Goal: Task Accomplishment & Management: Complete application form

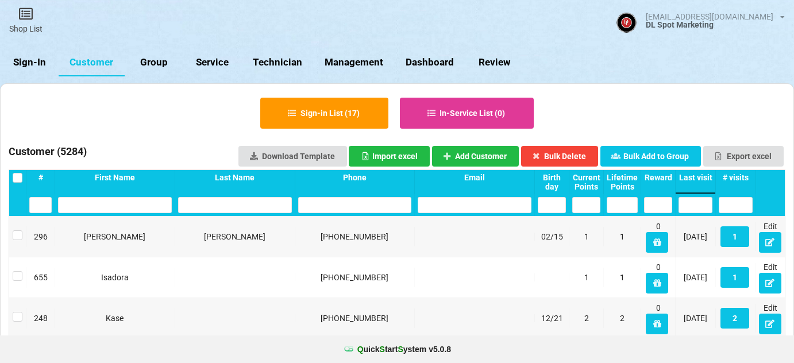
select select "25"
click at [698, 177] on div "Last visit" at bounding box center [695, 177] width 34 height 9
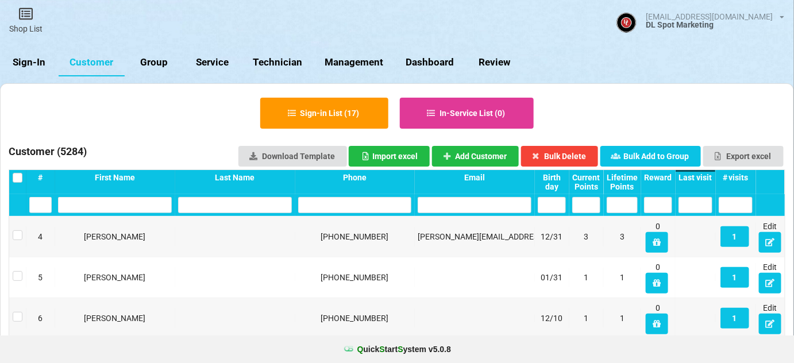
click at [698, 177] on div "Last visit" at bounding box center [695, 177] width 34 height 9
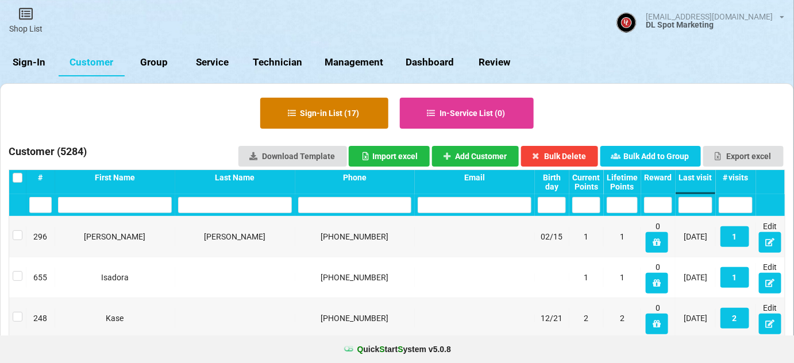
click at [332, 119] on button "Sign-in List ( 17 )" at bounding box center [324, 113] width 128 height 31
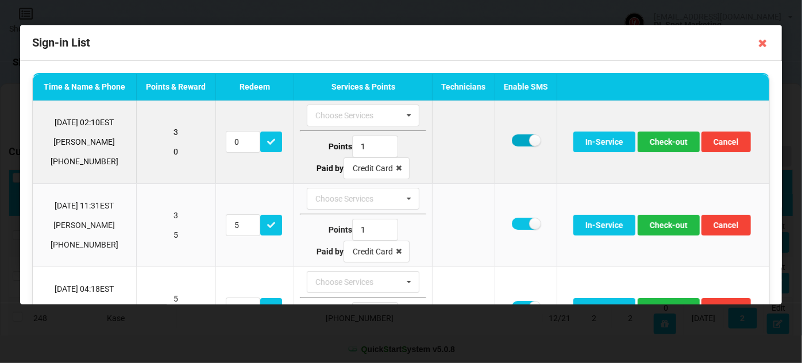
click at [519, 143] on label at bounding box center [526, 140] width 28 height 12
checkbox input "false"
click at [674, 141] on button "Check-out" at bounding box center [668, 142] width 62 height 21
click at [670, 143] on button "Check-out" at bounding box center [668, 142] width 62 height 21
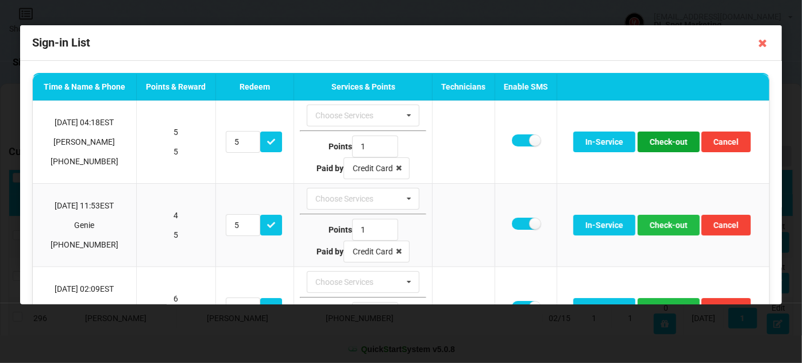
click at [670, 143] on button "Check-out" at bounding box center [668, 142] width 62 height 21
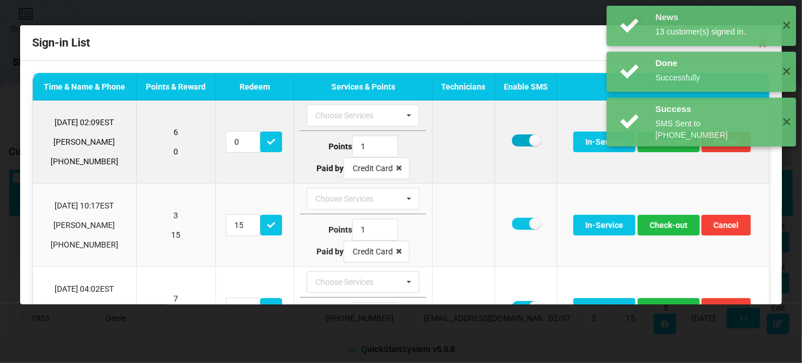
click at [522, 141] on label at bounding box center [526, 140] width 28 height 12
checkbox input "false"
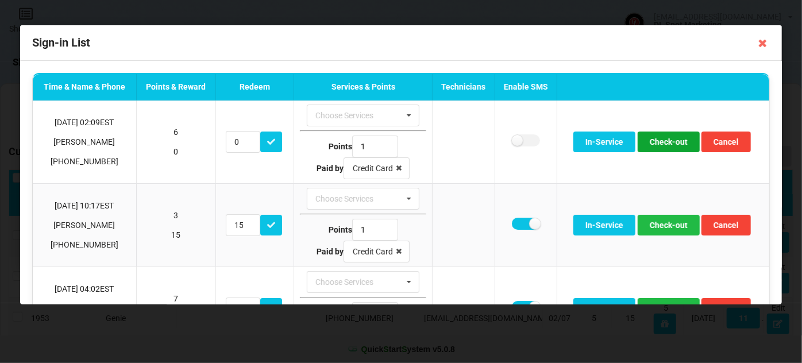
click at [663, 143] on button "Check-out" at bounding box center [668, 142] width 62 height 21
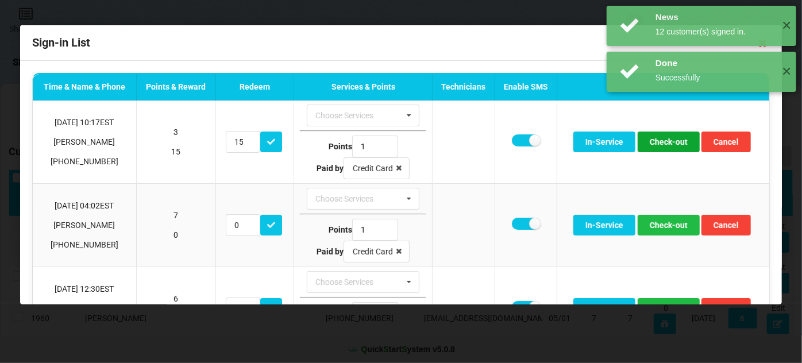
click at [663, 143] on button "Check-out" at bounding box center [668, 142] width 62 height 21
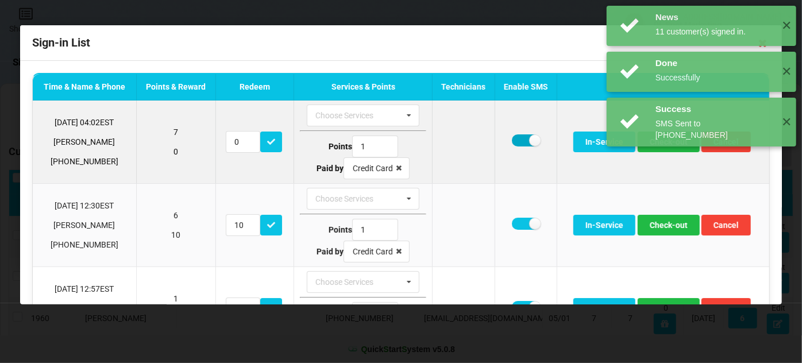
click at [521, 140] on label at bounding box center [526, 140] width 28 height 12
checkbox input "false"
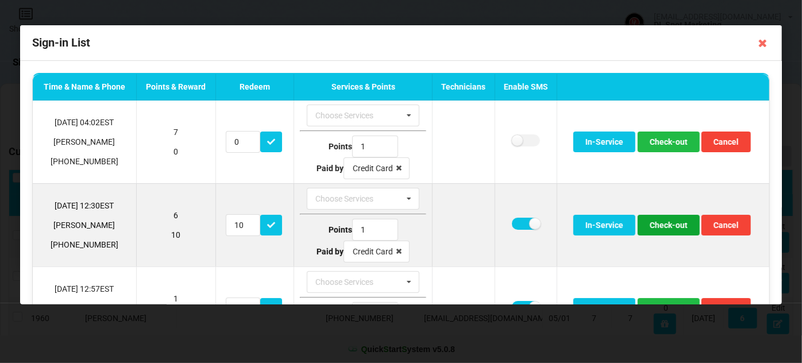
click at [655, 222] on button "Check-out" at bounding box center [668, 225] width 62 height 21
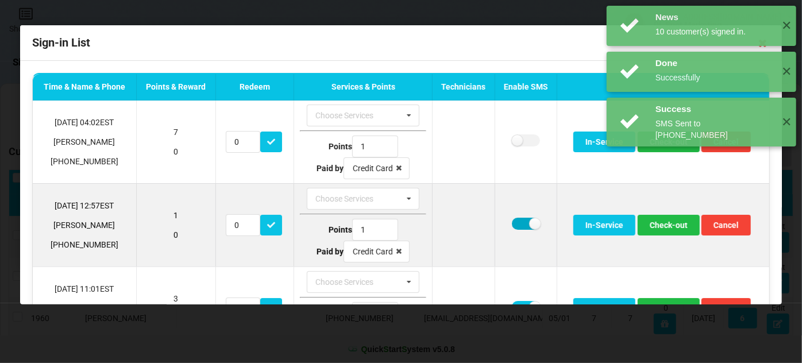
click at [516, 221] on label at bounding box center [526, 224] width 28 height 12
checkbox input "false"
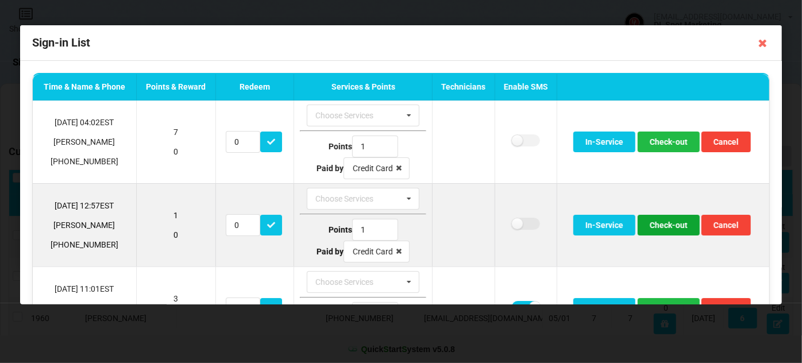
click at [655, 225] on button "Check-out" at bounding box center [668, 225] width 62 height 21
drag, startPoint x: 515, startPoint y: 220, endPoint x: 521, endPoint y: 221, distance: 5.9
click at [515, 220] on label at bounding box center [526, 224] width 28 height 12
checkbox input "false"
click at [662, 223] on button "Check-out" at bounding box center [668, 225] width 62 height 21
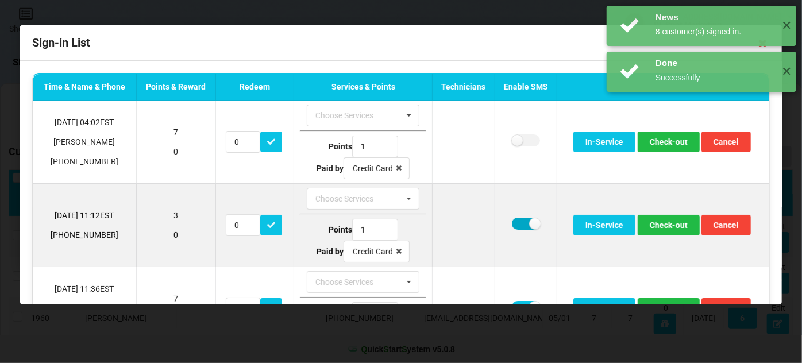
click at [522, 223] on label at bounding box center [526, 224] width 28 height 12
checkbox input "false"
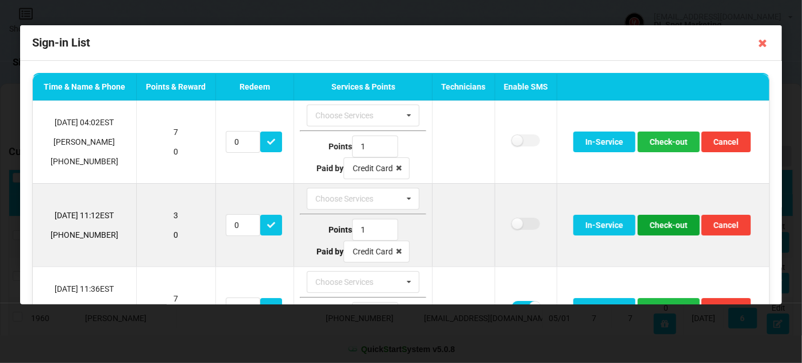
click at [663, 225] on button "Check-out" at bounding box center [668, 225] width 62 height 21
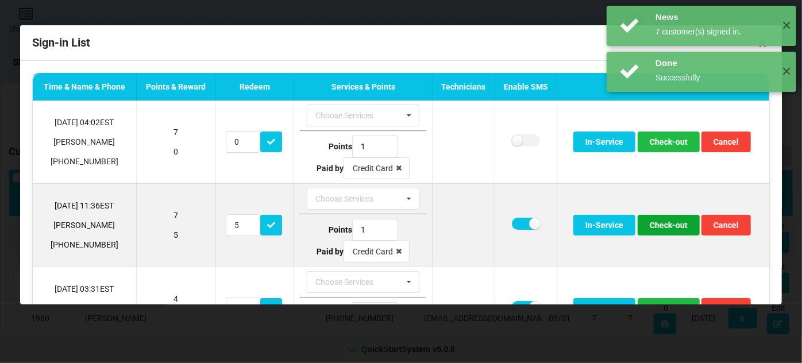
click at [662, 225] on button "Check-out" at bounding box center [668, 225] width 62 height 21
click at [519, 221] on label at bounding box center [526, 224] width 28 height 12
checkbox input "false"
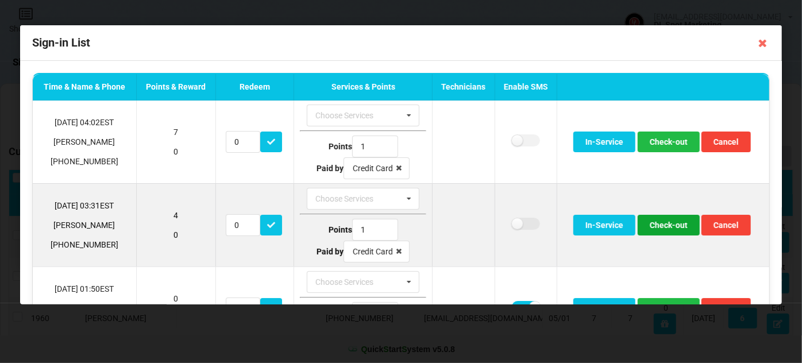
click at [662, 223] on button "Check-out" at bounding box center [668, 225] width 62 height 21
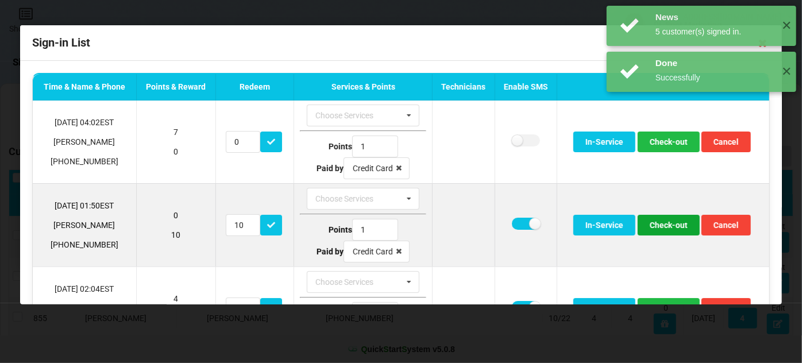
click at [658, 225] on button "Check-out" at bounding box center [668, 225] width 62 height 21
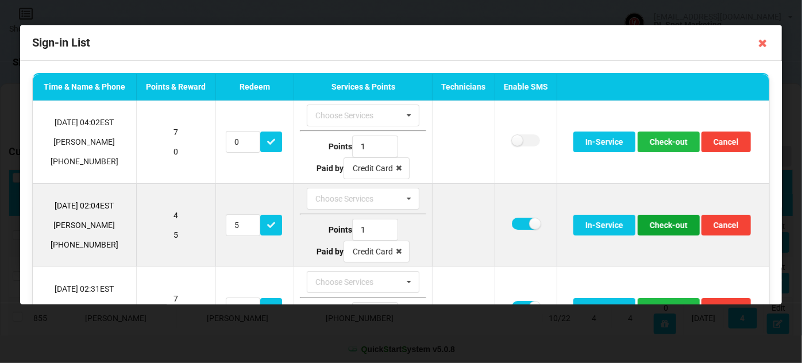
click at [670, 226] on button "Check-out" at bounding box center [668, 225] width 62 height 21
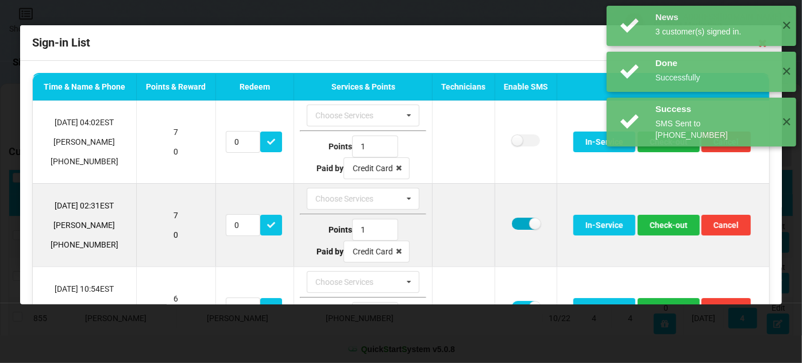
click at [516, 221] on label at bounding box center [526, 224] width 28 height 12
checkbox input "false"
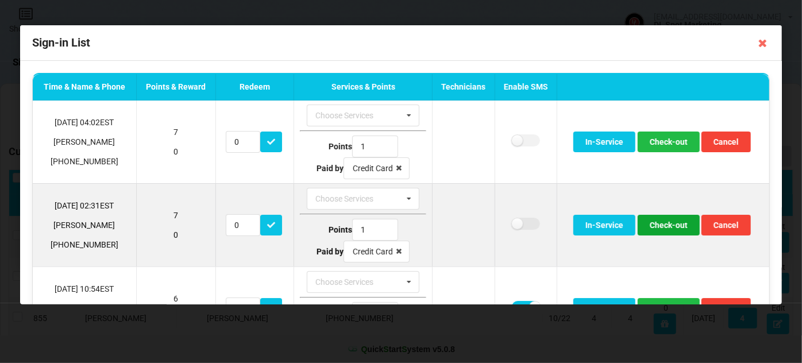
click at [656, 225] on button "Check-out" at bounding box center [668, 225] width 62 height 21
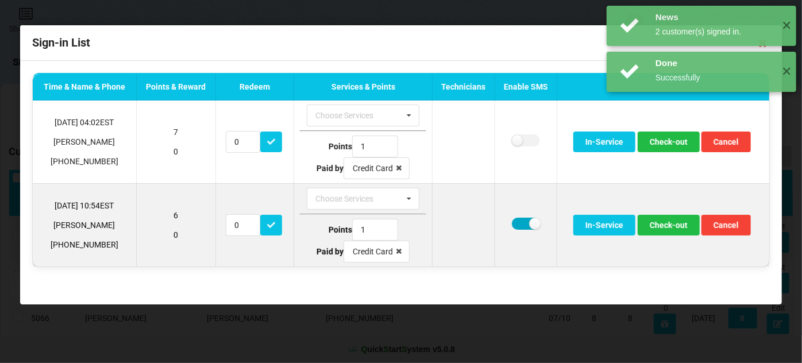
click at [519, 222] on label at bounding box center [526, 224] width 28 height 12
checkbox input "false"
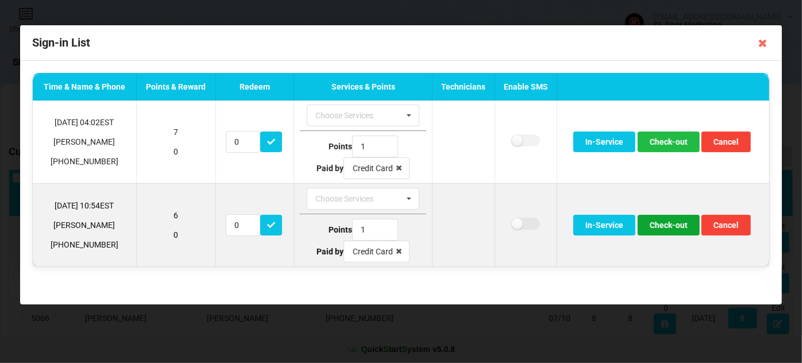
click at [667, 223] on button "Check-out" at bounding box center [668, 225] width 62 height 21
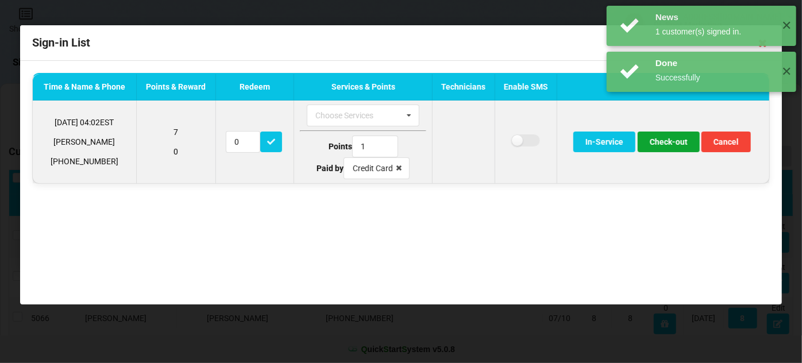
click at [671, 146] on button "Check-out" at bounding box center [668, 142] width 62 height 21
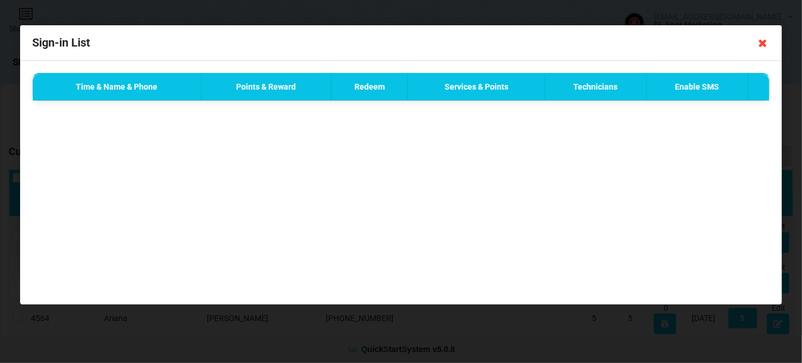
click at [762, 45] on icon at bounding box center [762, 43] width 18 height 18
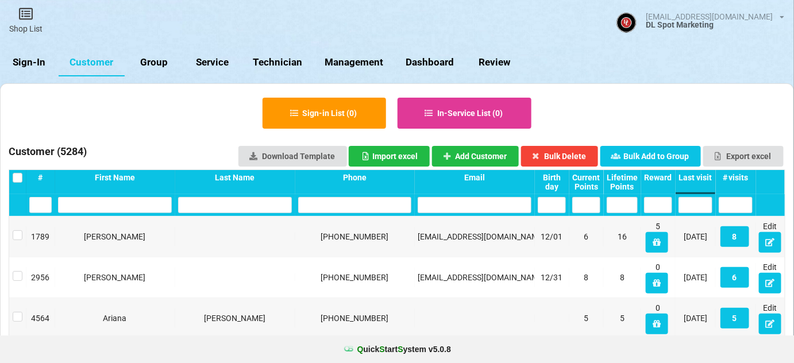
click at [35, 61] on link "Sign-In" at bounding box center [29, 63] width 59 height 28
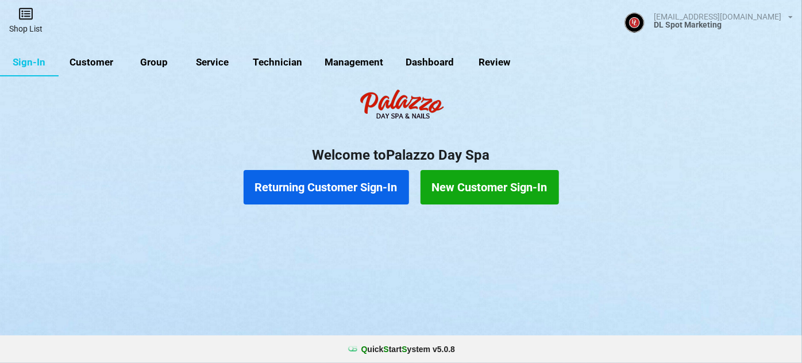
click at [28, 11] on icon at bounding box center [26, 14] width 16 height 14
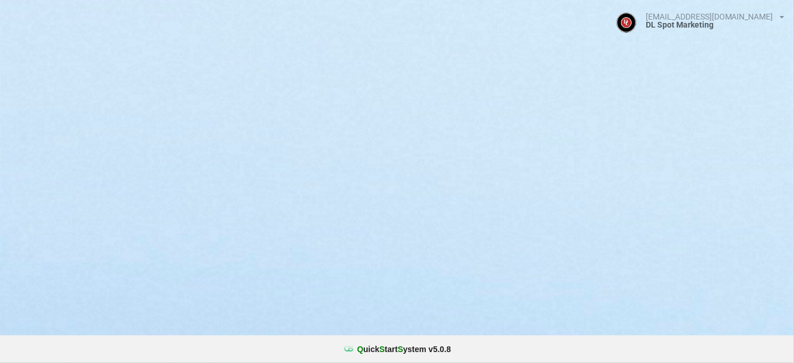
select select "25"
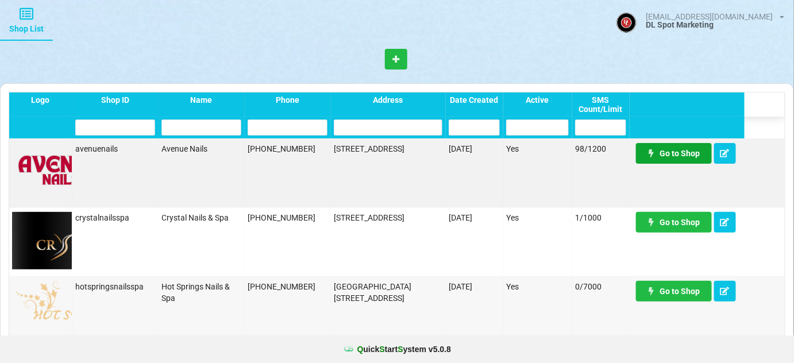
click at [687, 156] on link "Go to Shop" at bounding box center [674, 153] width 76 height 21
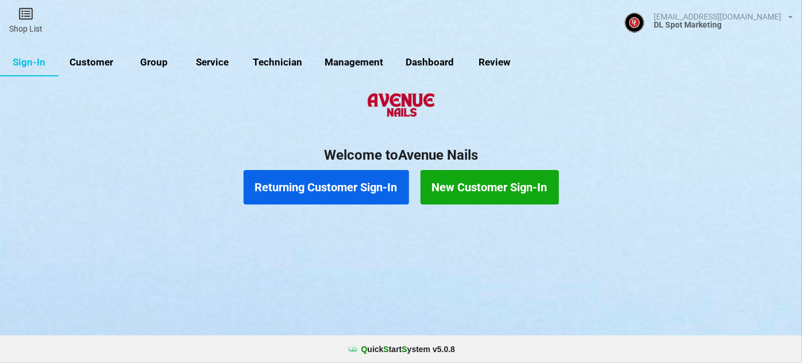
click at [96, 61] on link "Customer" at bounding box center [92, 63] width 66 height 28
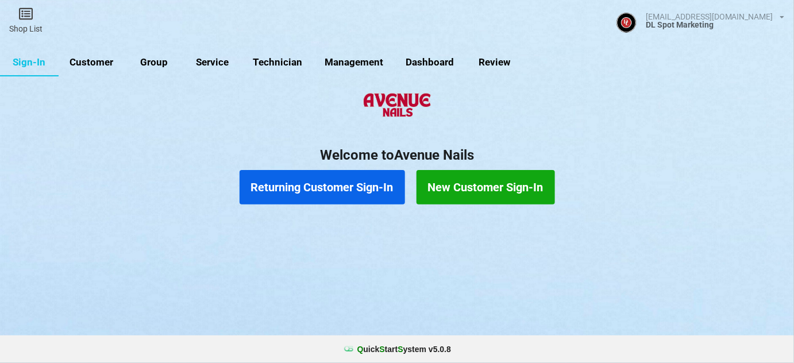
select select "25"
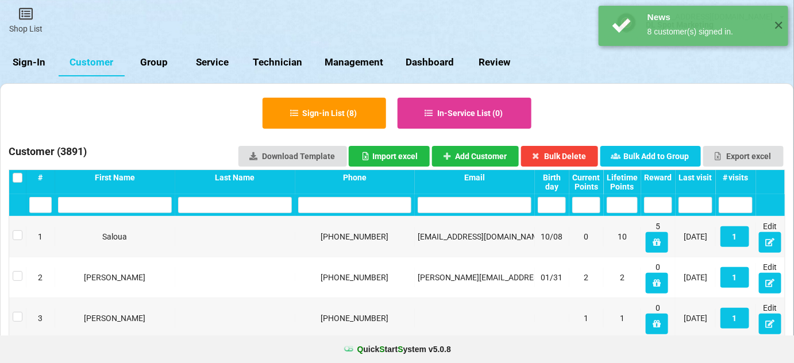
click at [704, 176] on div "Last visit" at bounding box center [695, 177] width 34 height 9
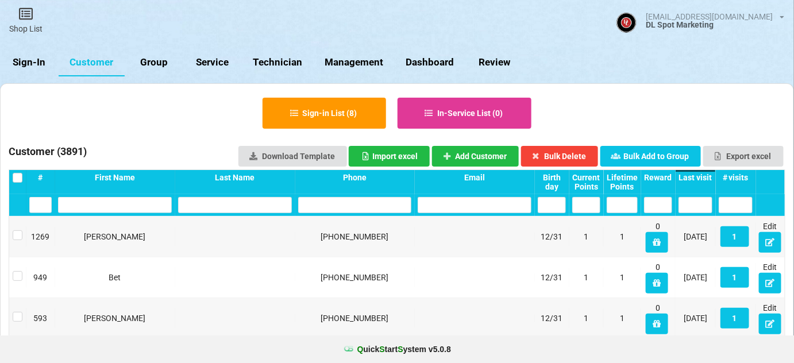
click at [704, 176] on div "Last visit" at bounding box center [695, 177] width 34 height 9
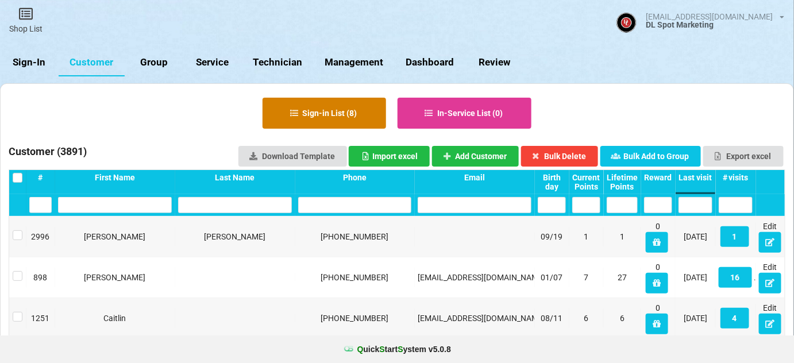
click at [354, 110] on button "Sign-in List ( 8 )" at bounding box center [323, 113] width 123 height 31
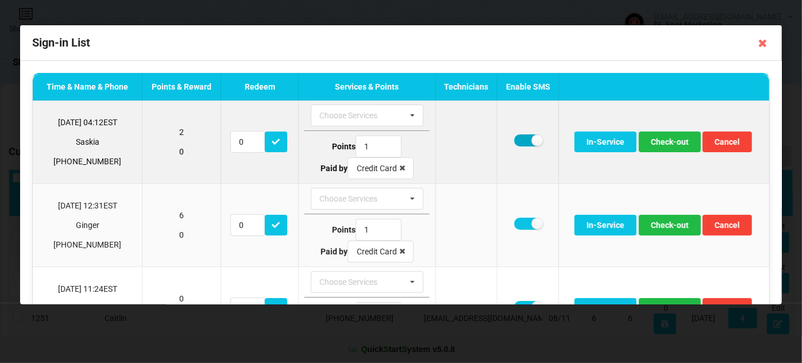
click at [522, 140] on label at bounding box center [528, 140] width 28 height 12
checkbox input "false"
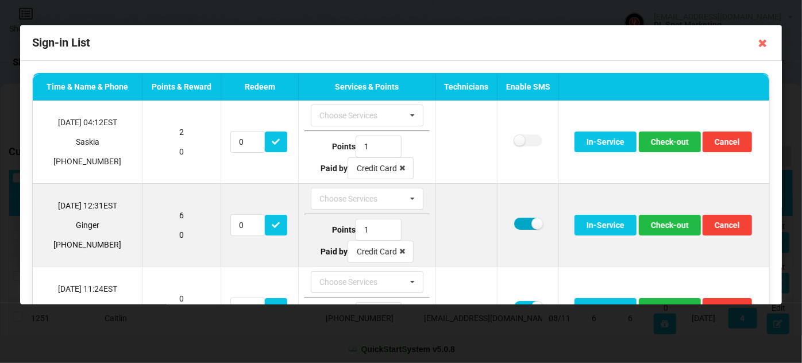
click at [520, 222] on label at bounding box center [528, 224] width 28 height 12
checkbox input "false"
click at [671, 227] on button "Check-out" at bounding box center [669, 225] width 62 height 21
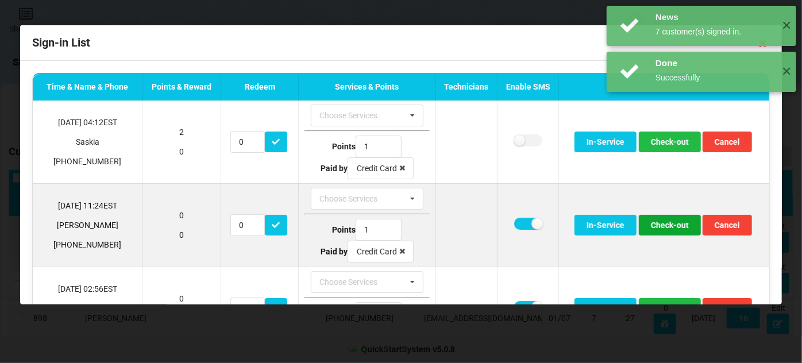
click at [666, 225] on button "Check-out" at bounding box center [669, 225] width 62 height 21
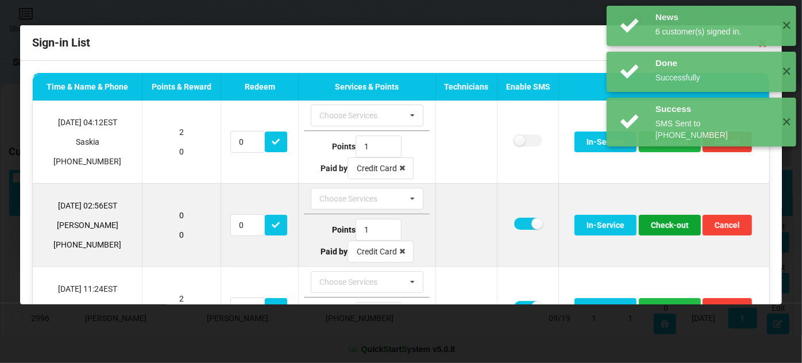
click at [665, 225] on button "Check-out" at bounding box center [669, 225] width 62 height 21
drag, startPoint x: 518, startPoint y: 223, endPoint x: 538, endPoint y: 226, distance: 19.8
click at [519, 223] on label at bounding box center [528, 224] width 28 height 12
checkbox input "false"
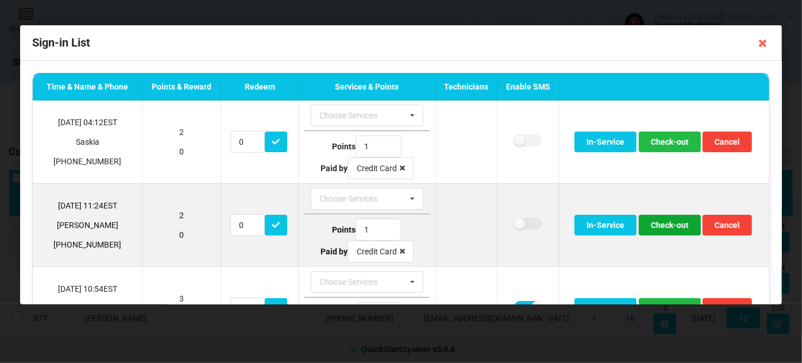
click at [674, 227] on button "Check-out" at bounding box center [669, 225] width 62 height 21
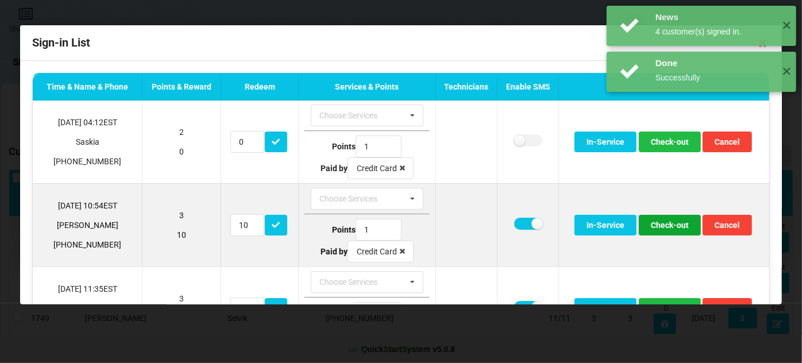
click at [670, 227] on button "Check-out" at bounding box center [669, 225] width 62 height 21
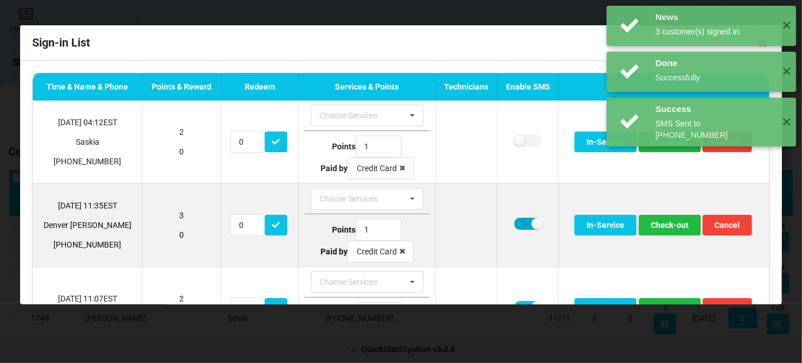
click at [520, 223] on label at bounding box center [528, 224] width 28 height 12
checkbox input "false"
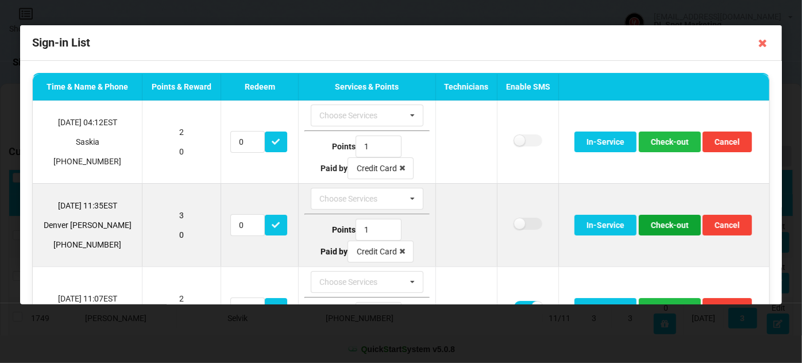
click at [660, 221] on button "Check-out" at bounding box center [669, 225] width 62 height 21
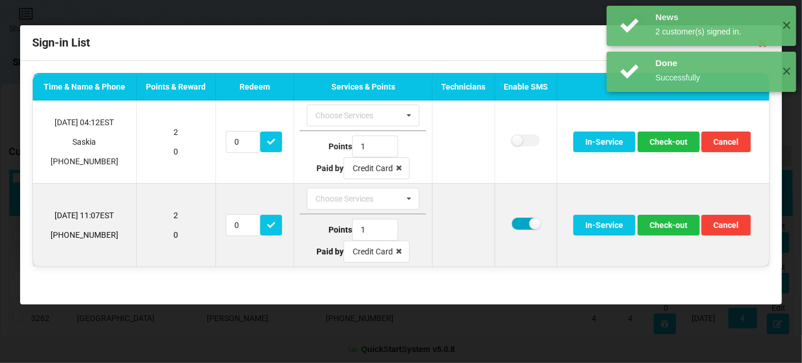
click at [519, 222] on label at bounding box center [526, 224] width 28 height 12
checkbox input "false"
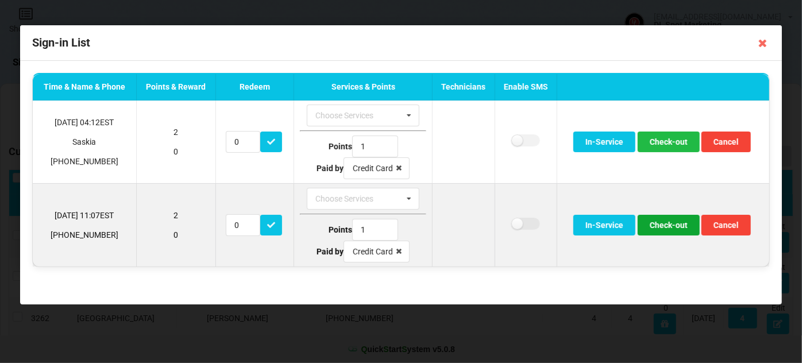
click at [675, 227] on button "Check-out" at bounding box center [668, 225] width 62 height 21
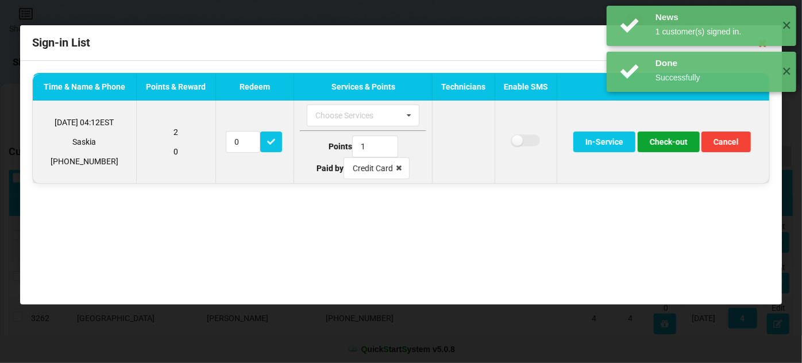
click at [667, 144] on button "Check-out" at bounding box center [668, 142] width 62 height 21
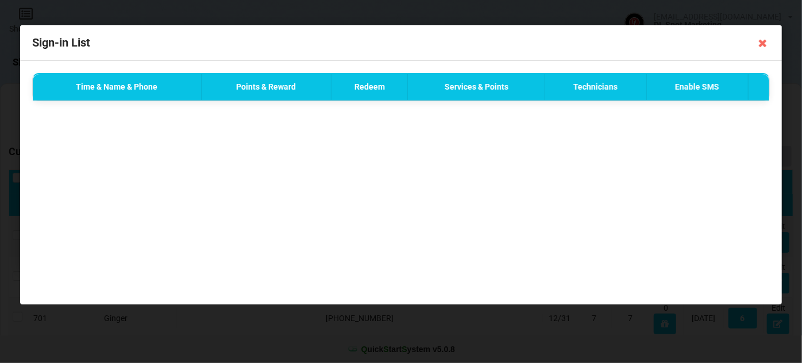
drag, startPoint x: 759, startPoint y: 44, endPoint x: 751, endPoint y: 48, distance: 9.5
click at [759, 43] on icon at bounding box center [762, 43] width 18 height 18
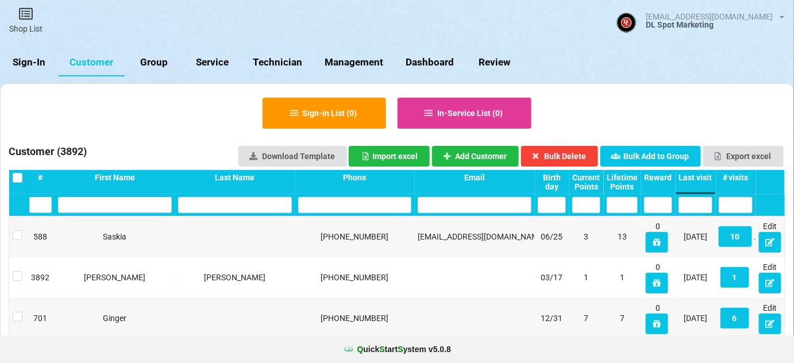
click at [37, 61] on link "Sign-In" at bounding box center [29, 63] width 59 height 28
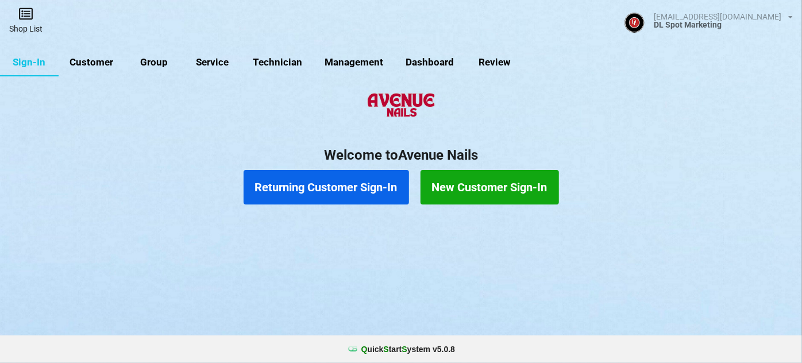
click at [25, 23] on link "Shop List" at bounding box center [26, 20] width 52 height 41
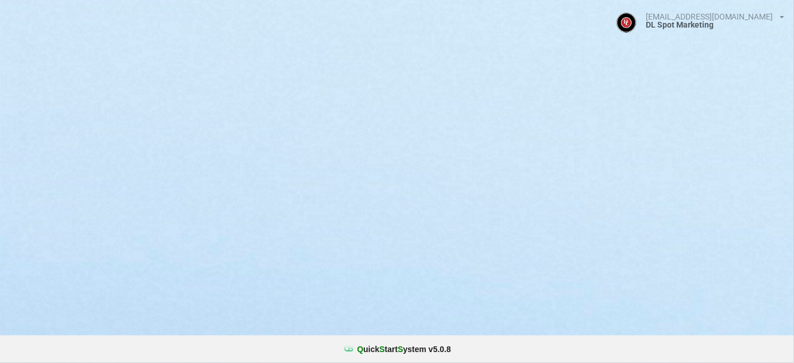
select select "25"
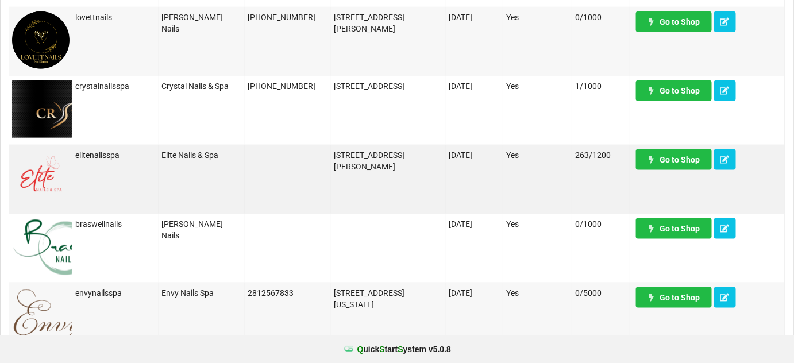
scroll to position [418, 0]
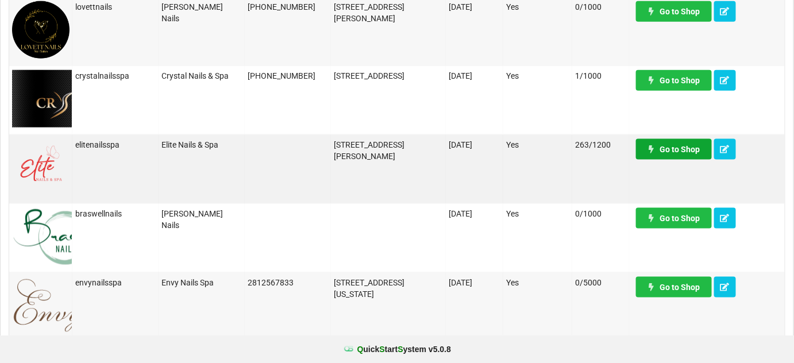
click at [683, 152] on link "Go to Shop" at bounding box center [674, 149] width 76 height 21
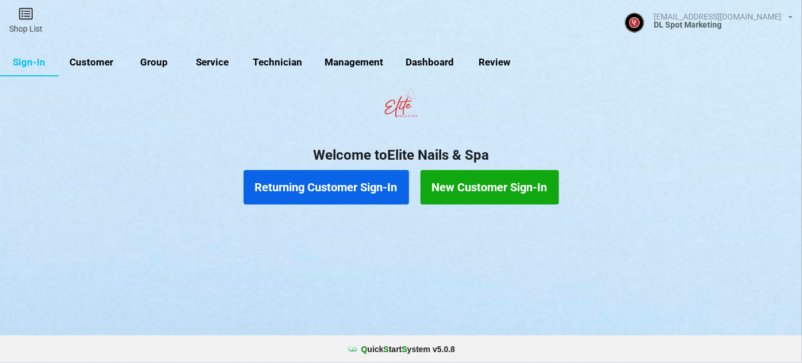
click at [95, 64] on link "Customer" at bounding box center [92, 63] width 66 height 28
select select "25"
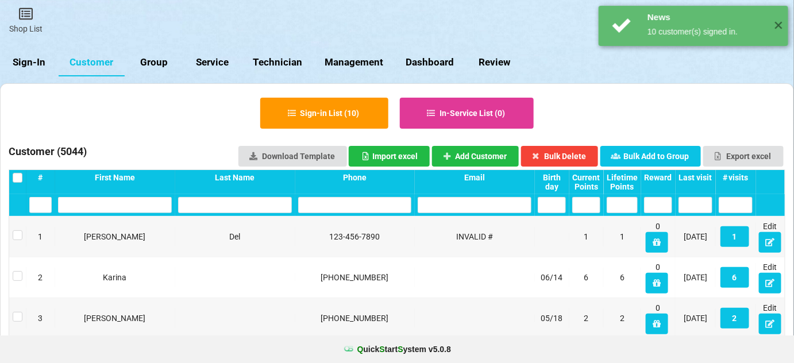
click at [703, 177] on div "Last visit" at bounding box center [695, 177] width 34 height 9
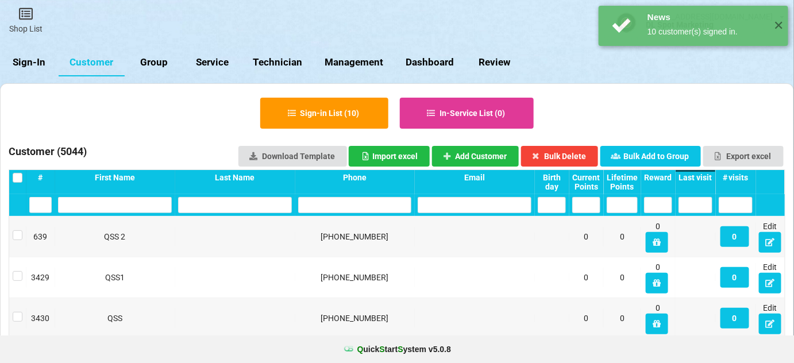
click at [703, 177] on div "Last visit" at bounding box center [695, 177] width 34 height 9
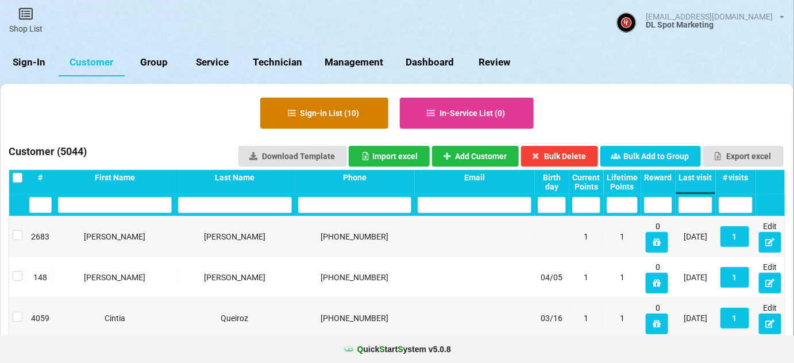
click at [338, 111] on button "Sign-in List ( 10 )" at bounding box center [324, 113] width 128 height 31
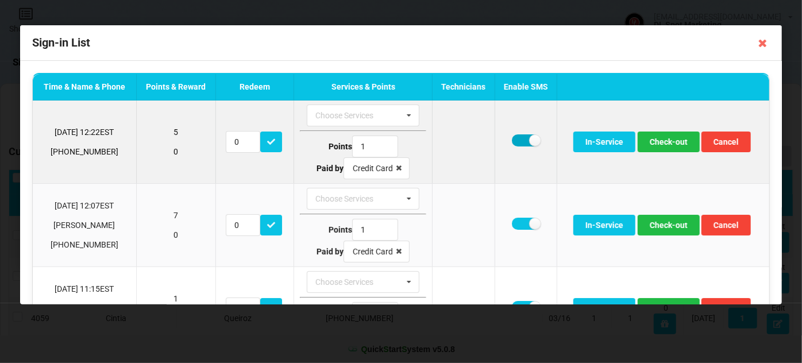
click at [520, 144] on label at bounding box center [526, 140] width 28 height 12
checkbox input "false"
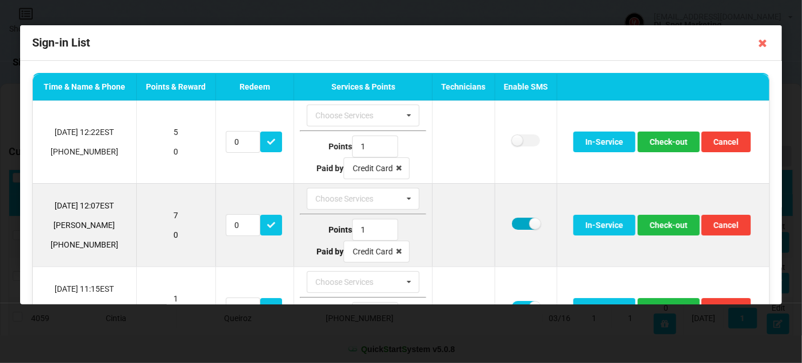
drag, startPoint x: 522, startPoint y: 223, endPoint x: 531, endPoint y: 225, distance: 9.5
click at [523, 223] on label at bounding box center [526, 224] width 28 height 12
checkbox input "false"
click at [664, 224] on button "Check-out" at bounding box center [668, 225] width 62 height 21
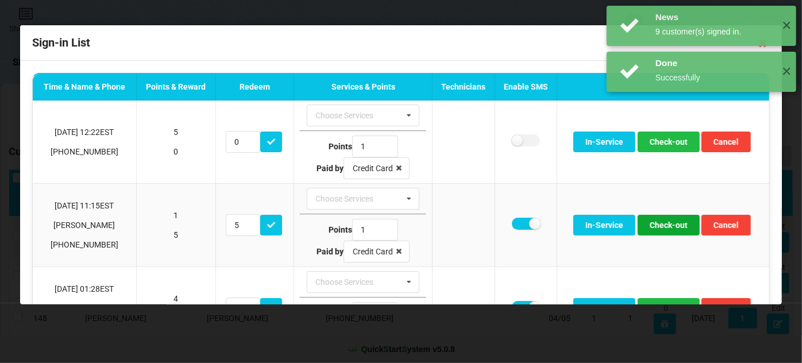
click at [664, 224] on button "Check-out" at bounding box center [668, 225] width 62 height 21
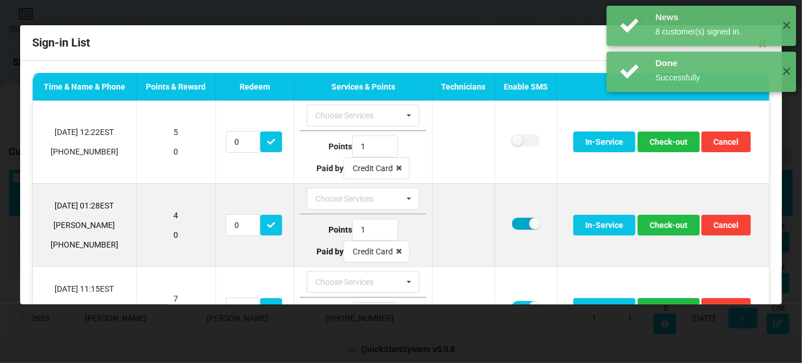
click at [512, 218] on label at bounding box center [526, 224] width 28 height 12
checkbox input "false"
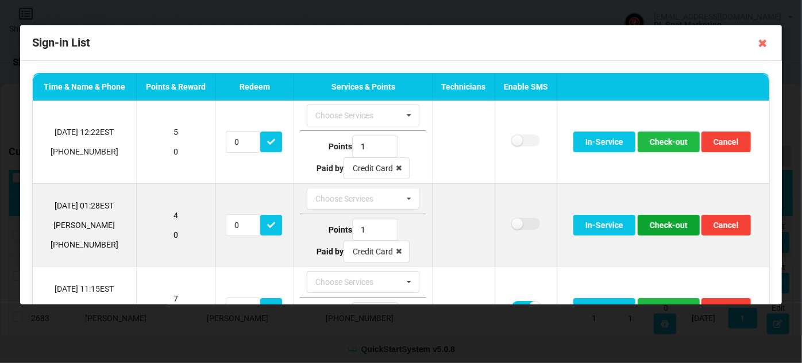
click at [671, 225] on button "Check-out" at bounding box center [668, 225] width 62 height 21
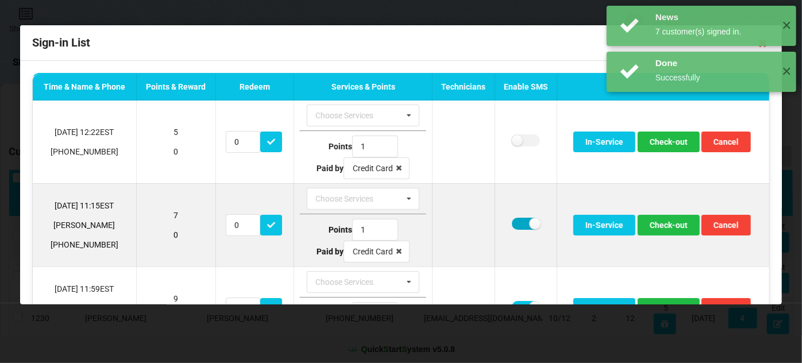
click at [515, 221] on label at bounding box center [526, 224] width 28 height 12
checkbox input "false"
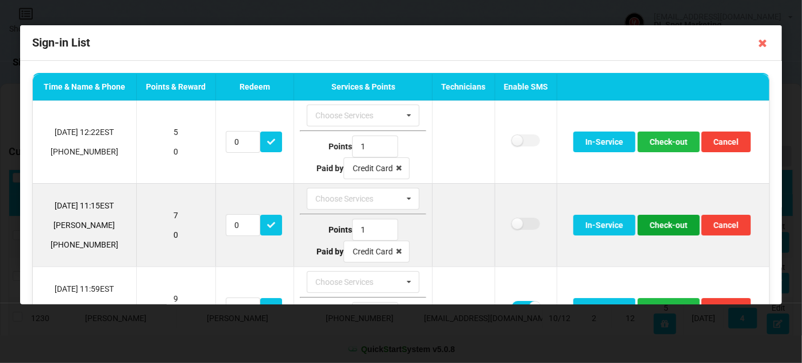
click at [663, 225] on button "Check-out" at bounding box center [668, 225] width 62 height 21
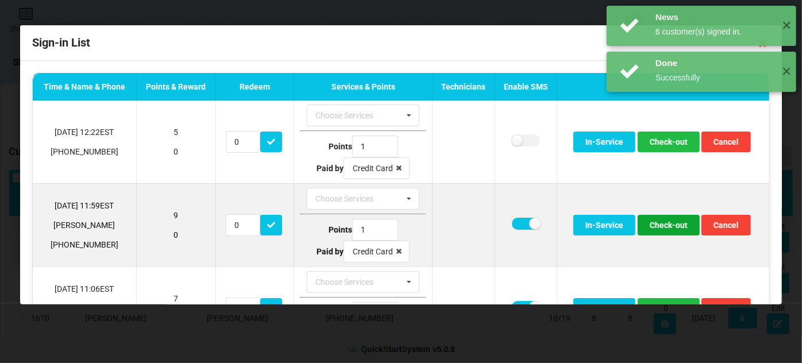
click at [662, 226] on button "Check-out" at bounding box center [668, 225] width 62 height 21
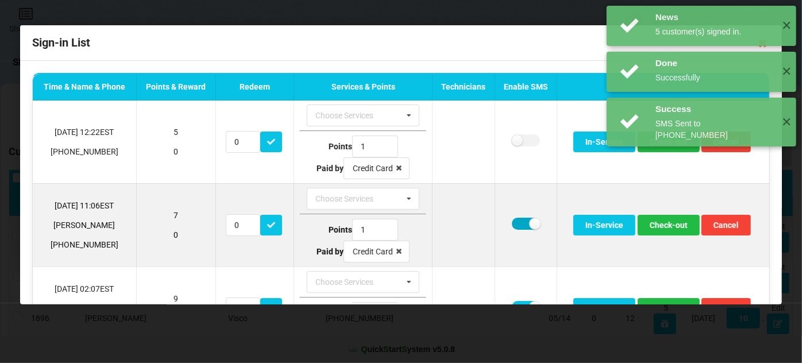
click at [513, 222] on label at bounding box center [526, 224] width 28 height 12
checkbox input "false"
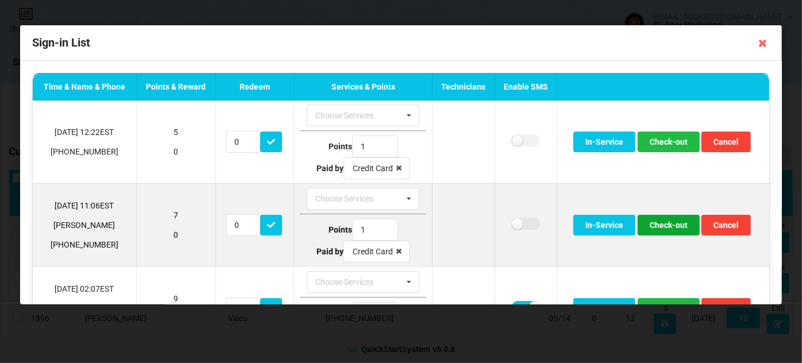
click at [670, 225] on button "Check-out" at bounding box center [668, 225] width 62 height 21
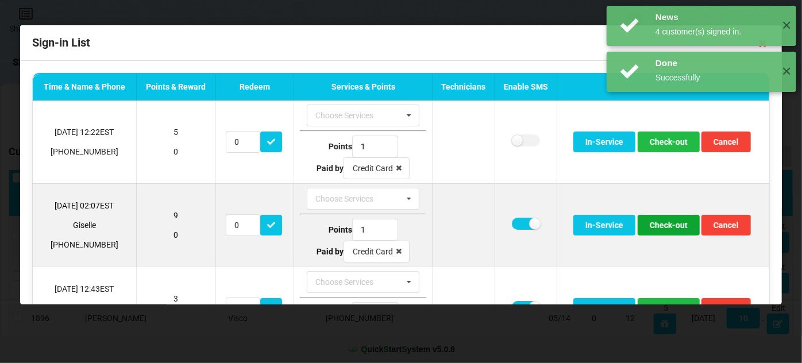
click at [667, 226] on button "Check-out" at bounding box center [668, 225] width 62 height 21
click at [517, 223] on label at bounding box center [526, 224] width 28 height 12
checkbox input "false"
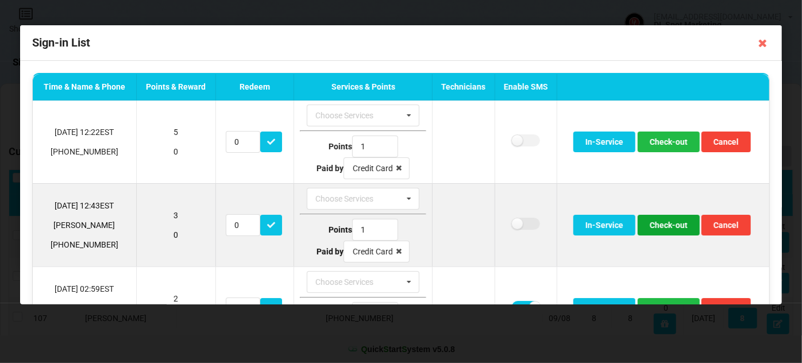
click at [662, 223] on button "Check-out" at bounding box center [668, 225] width 62 height 21
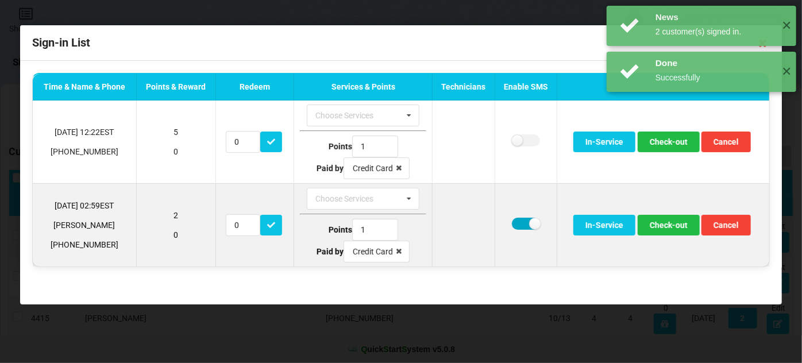
click at [524, 222] on label at bounding box center [526, 224] width 28 height 12
checkbox input "false"
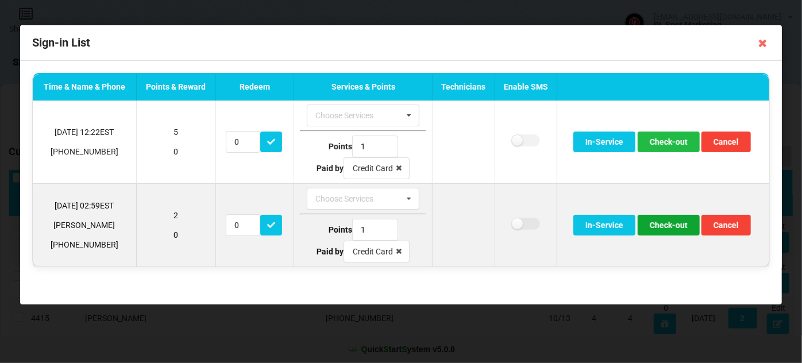
click at [667, 225] on button "Check-out" at bounding box center [668, 225] width 62 height 21
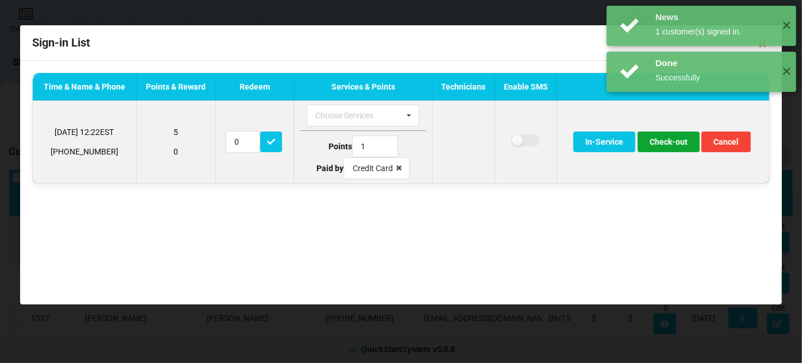
click at [672, 144] on button "Check-out" at bounding box center [668, 142] width 62 height 21
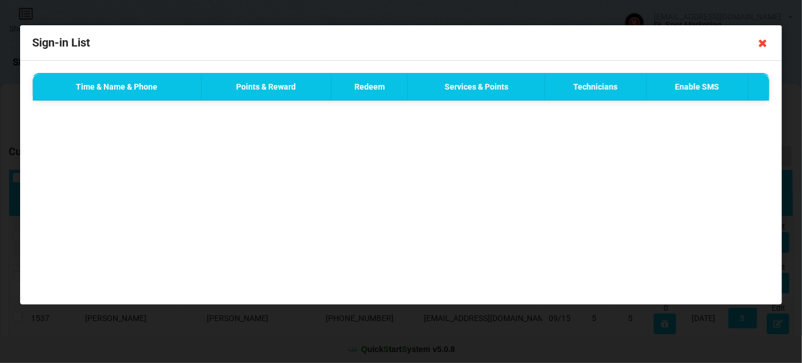
click at [761, 44] on icon at bounding box center [762, 43] width 18 height 18
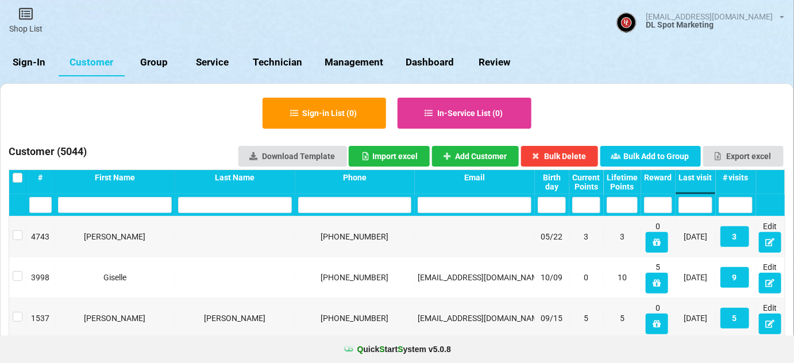
click at [29, 60] on link "Sign-In" at bounding box center [29, 63] width 59 height 28
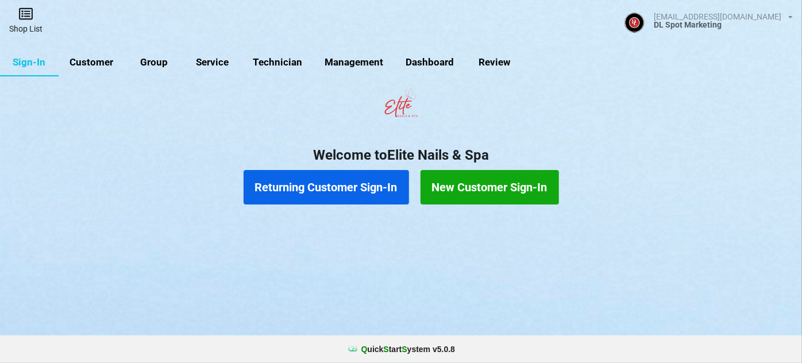
click at [29, 21] on link "Shop List" at bounding box center [26, 20] width 52 height 41
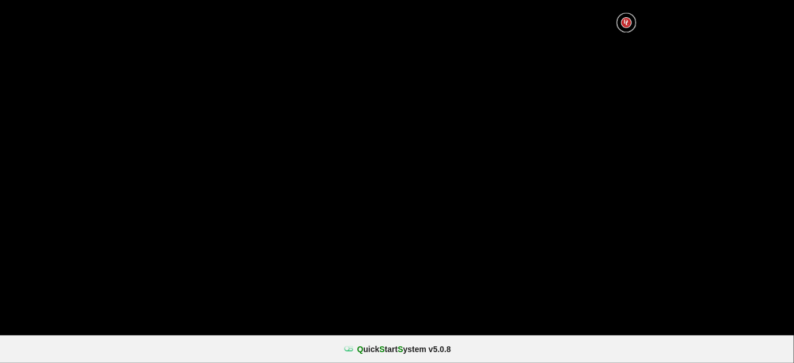
select select "25"
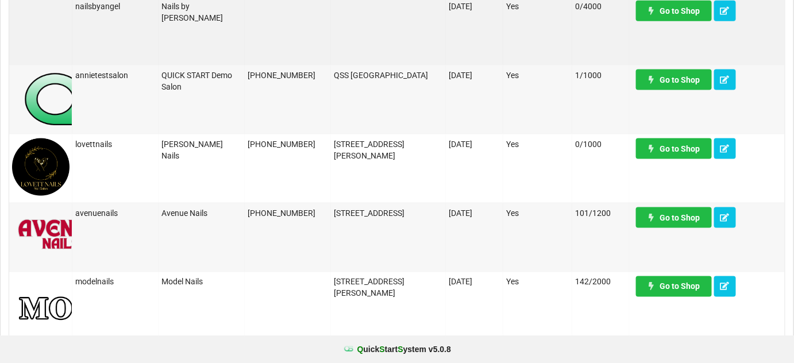
scroll to position [557, 0]
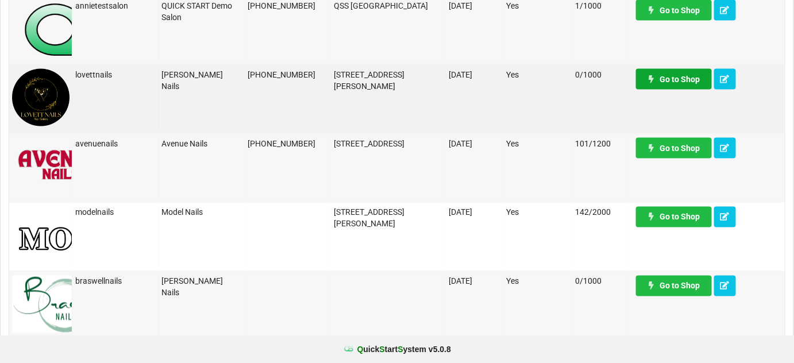
click at [683, 79] on link "Go to Shop" at bounding box center [674, 79] width 76 height 21
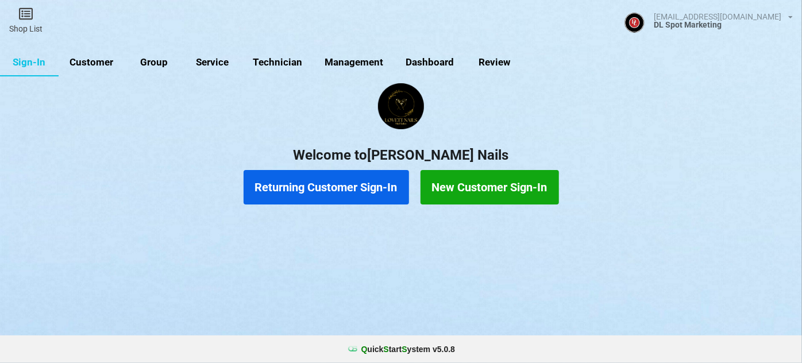
click at [102, 65] on link "Customer" at bounding box center [92, 63] width 66 height 28
select select "25"
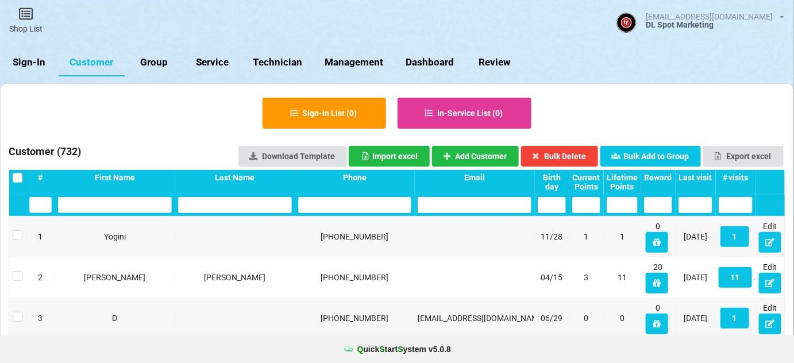
click at [24, 57] on link "Sign-In" at bounding box center [29, 63] width 59 height 28
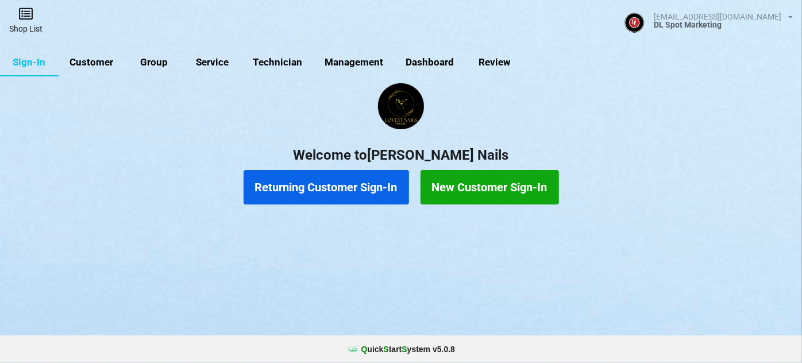
click at [26, 22] on link "Shop List" at bounding box center [26, 20] width 52 height 41
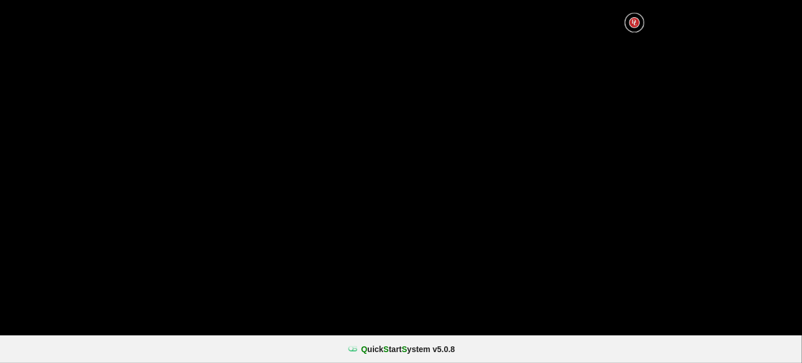
select select "25"
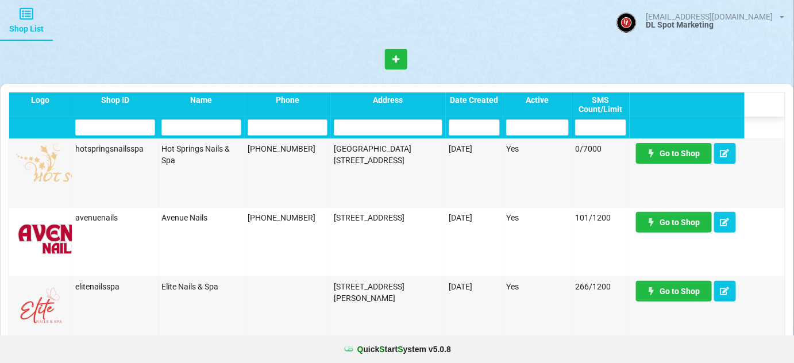
click at [298, 130] on input "text" at bounding box center [288, 127] width 80 height 16
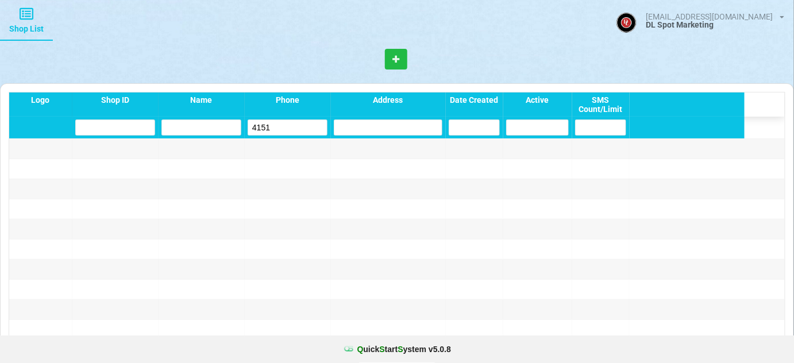
click at [292, 129] on input "4151" at bounding box center [288, 127] width 80 height 16
type input "3924"
click at [258, 129] on input "3924" at bounding box center [288, 127] width 80 height 16
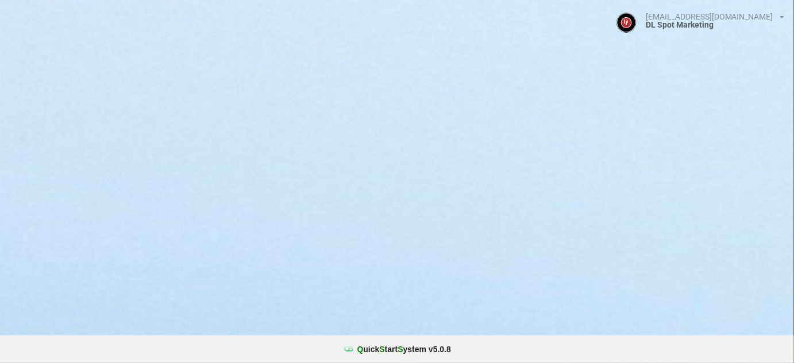
select select "25"
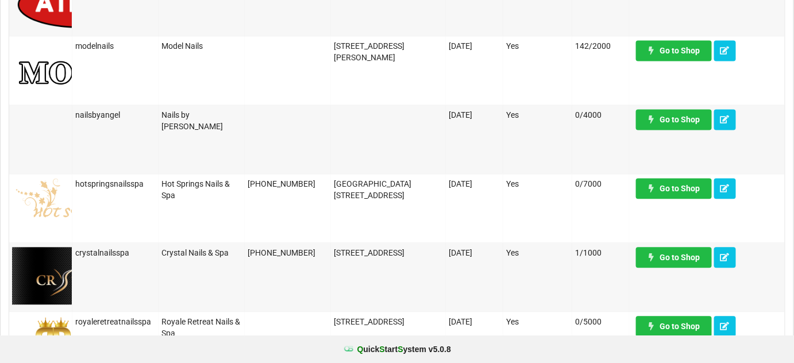
scroll to position [766, 0]
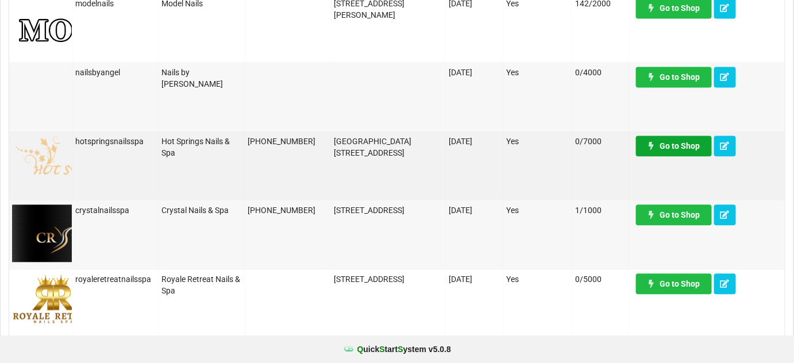
click at [675, 145] on link "Go to Shop" at bounding box center [674, 146] width 76 height 21
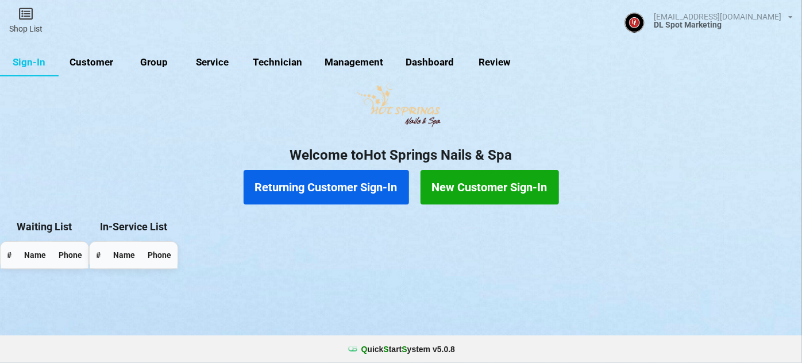
click at [98, 63] on link "Customer" at bounding box center [92, 63] width 66 height 28
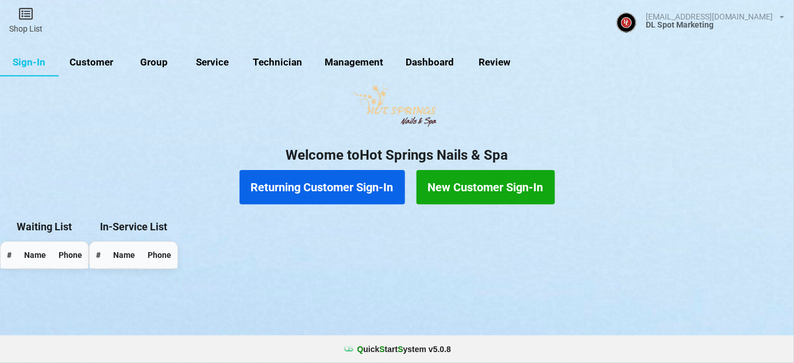
select select "25"
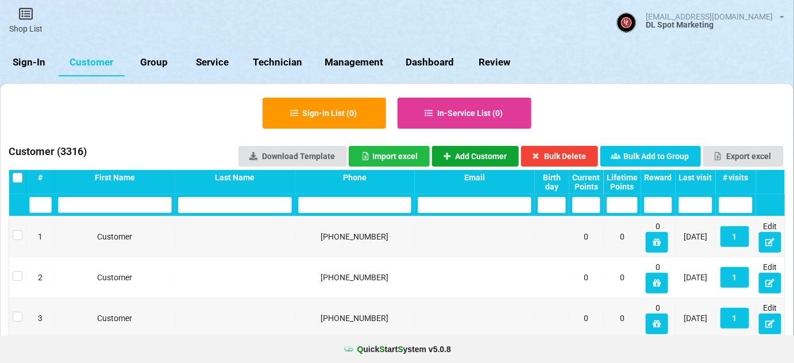
click at [474, 156] on button "Add Customer" at bounding box center [475, 156] width 87 height 21
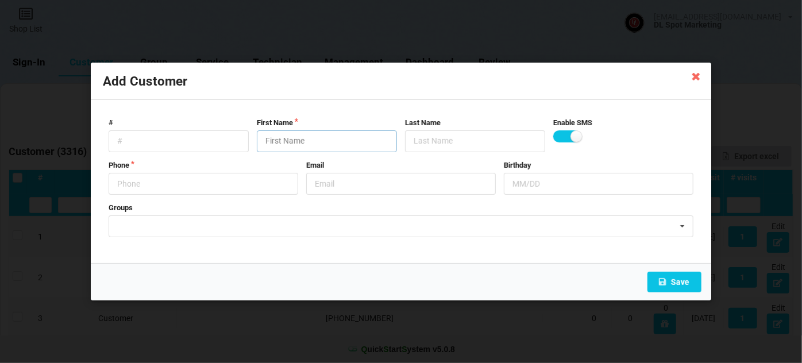
click at [284, 142] on input "text" at bounding box center [327, 141] width 140 height 22
drag, startPoint x: 319, startPoint y: 141, endPoint x: 289, endPoint y: 149, distance: 31.3
click at [282, 149] on input "Cust-091025" at bounding box center [327, 141] width 140 height 22
click at [338, 136] on input "Cust-091025" at bounding box center [327, 141] width 140 height 22
click at [337, 136] on input "Cust-091025" at bounding box center [327, 141] width 140 height 22
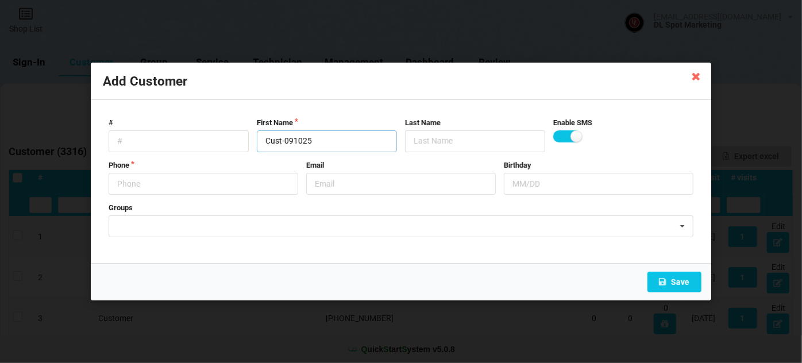
click at [337, 137] on input "Cust-091025" at bounding box center [327, 141] width 140 height 22
type input "Cust-091025"
click at [202, 186] on input "text" at bounding box center [204, 184] width 190 height 22
type input "7604434151"
click at [675, 283] on button "Save" at bounding box center [674, 282] width 54 height 21
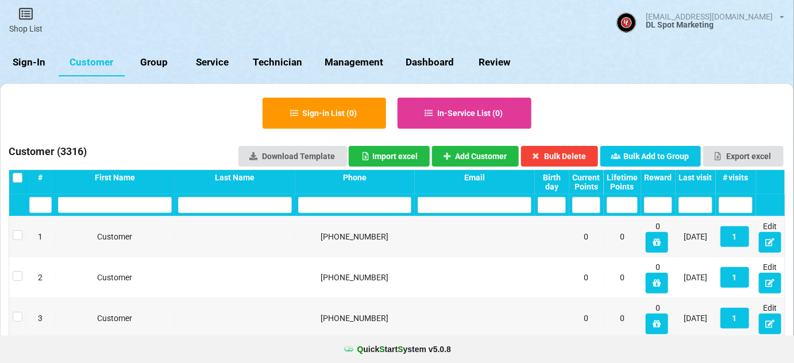
click at [32, 60] on link "Sign-In" at bounding box center [29, 63] width 59 height 28
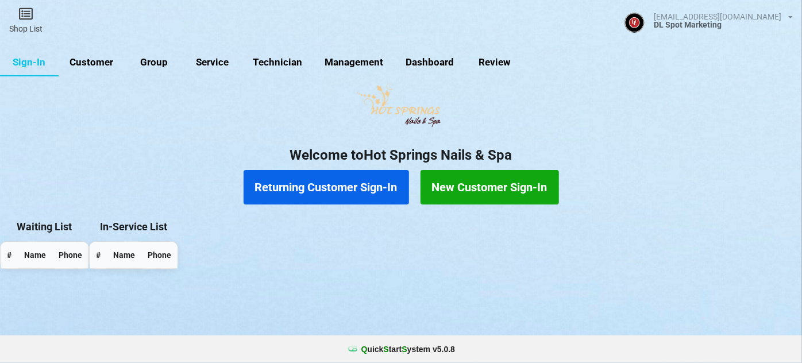
click at [96, 67] on link "Customer" at bounding box center [92, 63] width 66 height 28
select select "25"
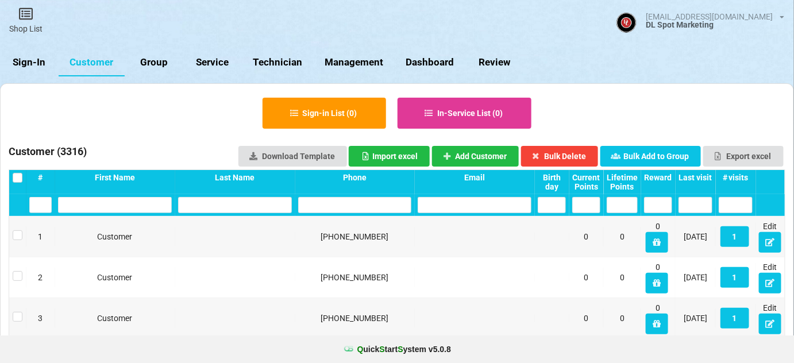
click at [322, 203] on input "text" at bounding box center [355, 205] width 114 height 16
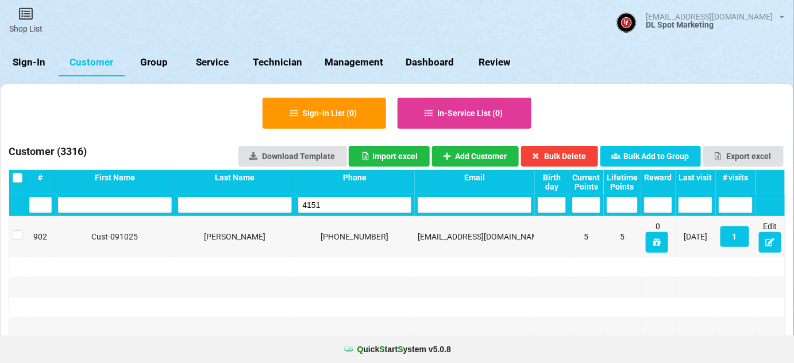
type input "4151"
drag, startPoint x: 337, startPoint y: 201, endPoint x: 286, endPoint y: 220, distance: 54.5
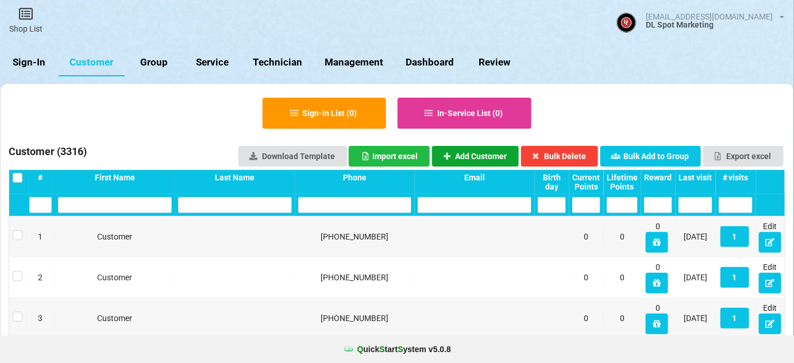
click at [488, 152] on button "Add Customer" at bounding box center [475, 156] width 87 height 21
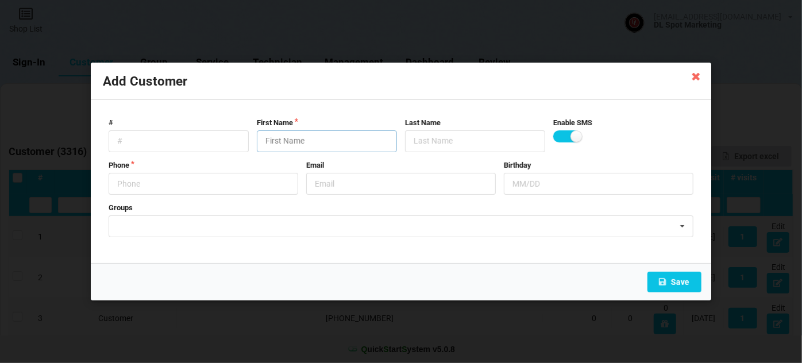
click at [314, 139] on input "text" at bounding box center [327, 141] width 140 height 22
paste input "Cust-091025"
type input "Cust-091025"
click at [185, 180] on input "text" at bounding box center [204, 184] width 190 height 22
type input "7147183924"
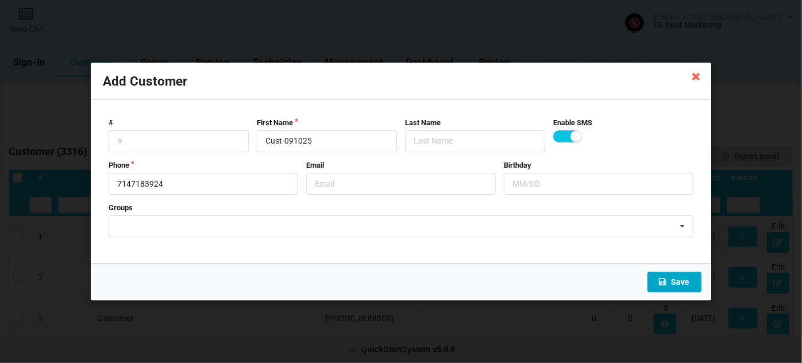
click at [677, 283] on button "Save" at bounding box center [674, 282] width 54 height 21
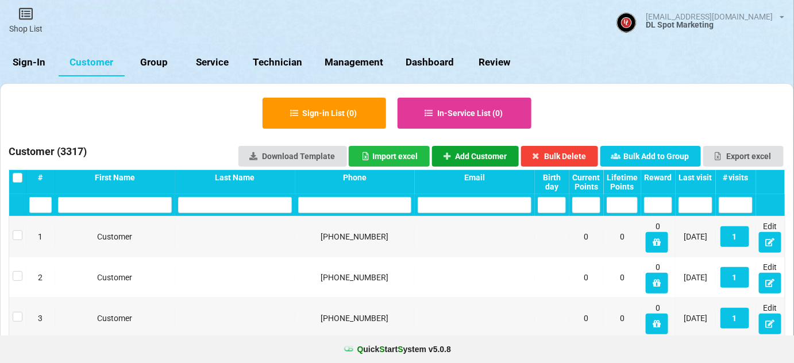
click at [464, 157] on button "Add Customer" at bounding box center [475, 156] width 87 height 21
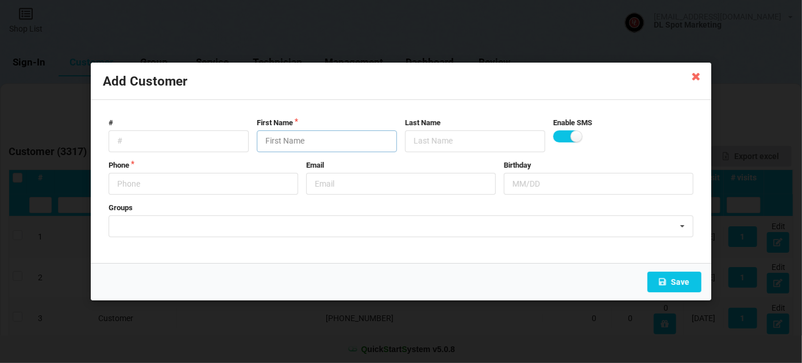
click at [296, 145] on input "text" at bounding box center [327, 141] width 140 height 22
paste input "Cust-091025"
type input "Cust-091025"
click at [192, 187] on input "text" at bounding box center [204, 184] width 190 height 22
type input "9513966195"
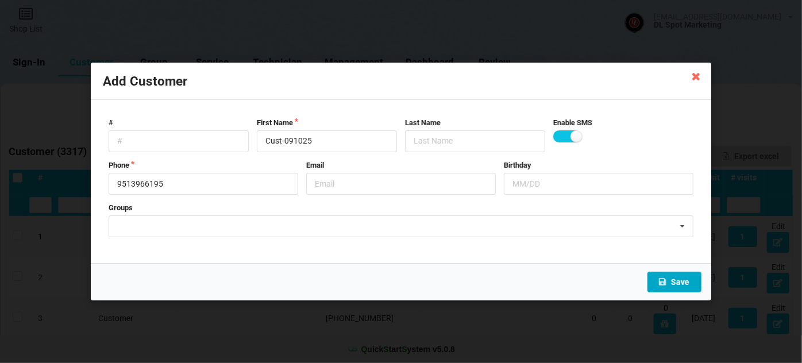
click at [678, 275] on button "Save" at bounding box center [674, 282] width 54 height 21
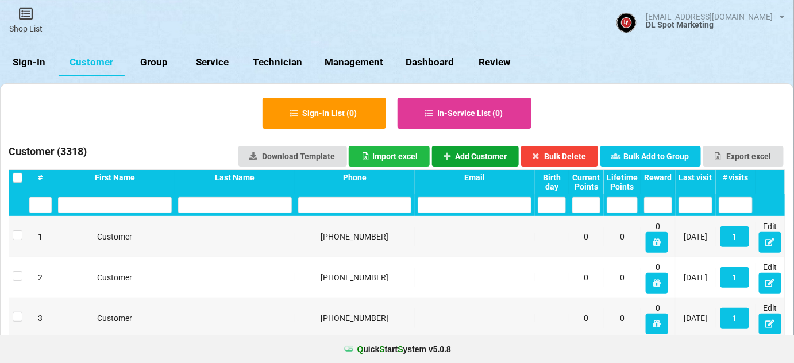
click at [492, 156] on button "Add Customer" at bounding box center [475, 156] width 87 height 21
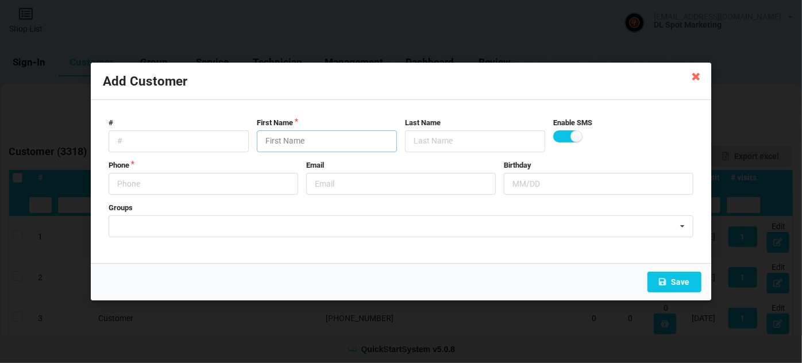
click at [323, 145] on input "text" at bounding box center [327, 141] width 140 height 22
paste input "Cust-091025"
type input "Cust-091025"
click at [190, 181] on input "text" at bounding box center [204, 184] width 190 height 22
type input "3109986026"
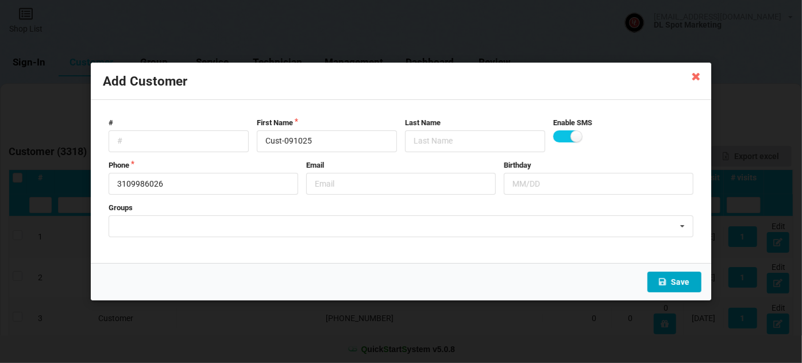
click at [675, 282] on button "Save" at bounding box center [674, 282] width 54 height 21
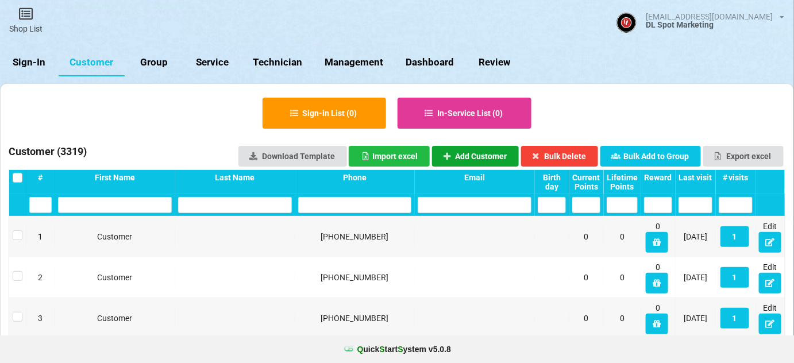
click at [480, 156] on button "Add Customer" at bounding box center [475, 156] width 87 height 21
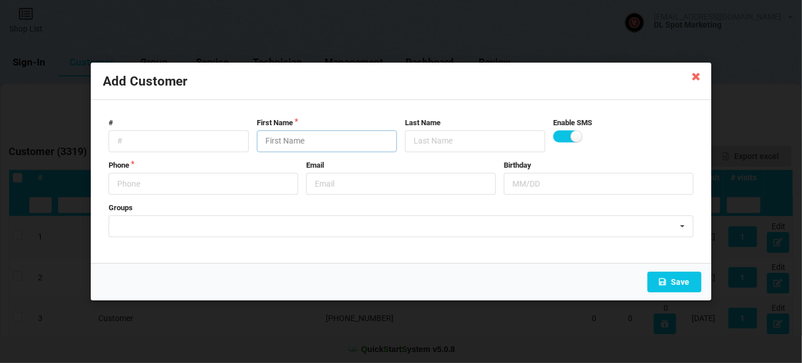
click at [303, 140] on input "text" at bounding box center [327, 141] width 140 height 22
paste input "Cust-091025"
type input "Cust-091025"
click at [171, 190] on input "text" at bounding box center [204, 184] width 190 height 22
type input "7607076456"
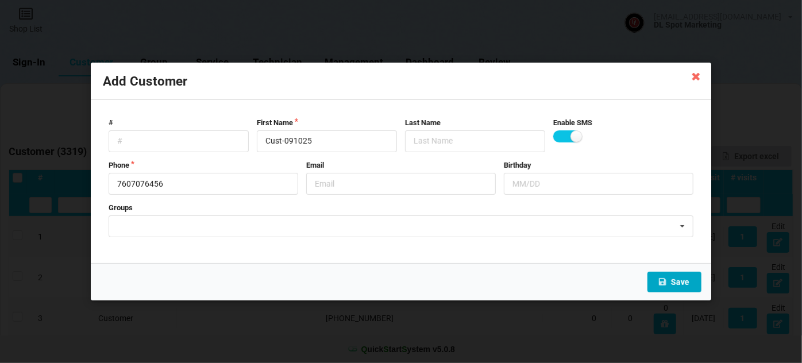
click at [681, 279] on button "Save" at bounding box center [674, 282] width 54 height 21
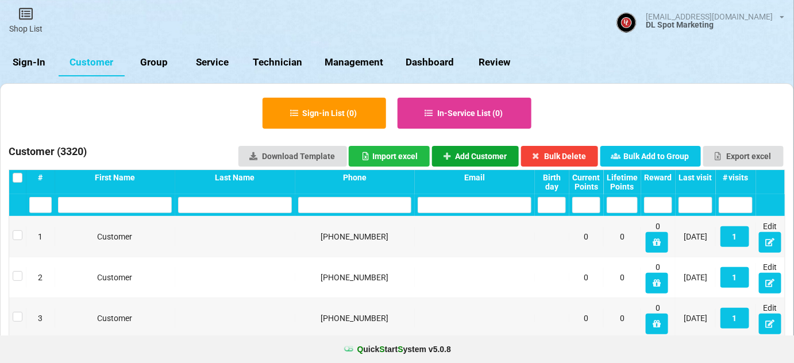
click at [464, 159] on button "Add Customer" at bounding box center [475, 156] width 87 height 21
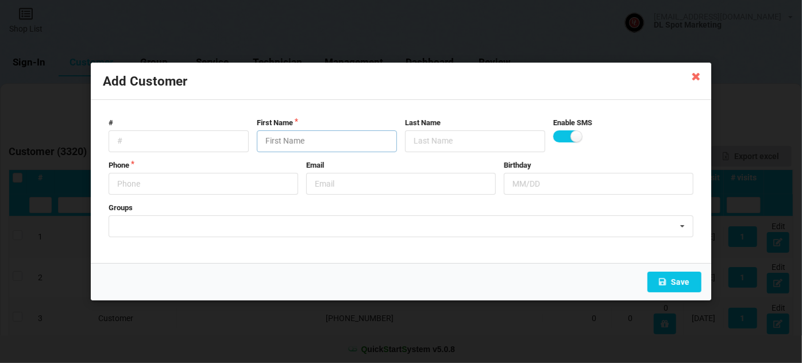
click at [320, 136] on input "text" at bounding box center [327, 141] width 140 height 22
paste input "Cust-091025"
type input "Cust-091025"
click at [184, 180] on input "text" at bounding box center [204, 184] width 190 height 22
type input "9514457150"
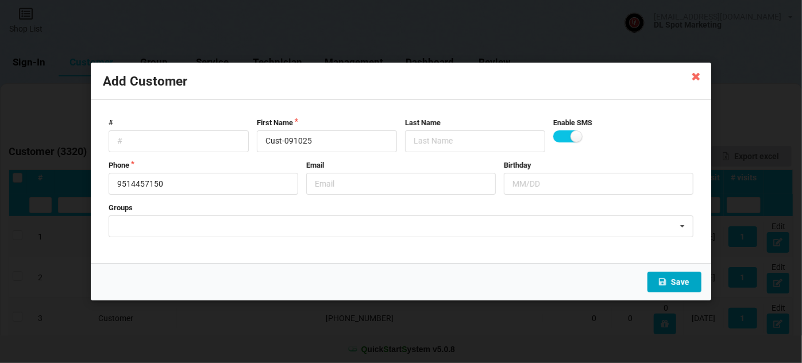
click at [685, 276] on button "Save" at bounding box center [674, 282] width 54 height 21
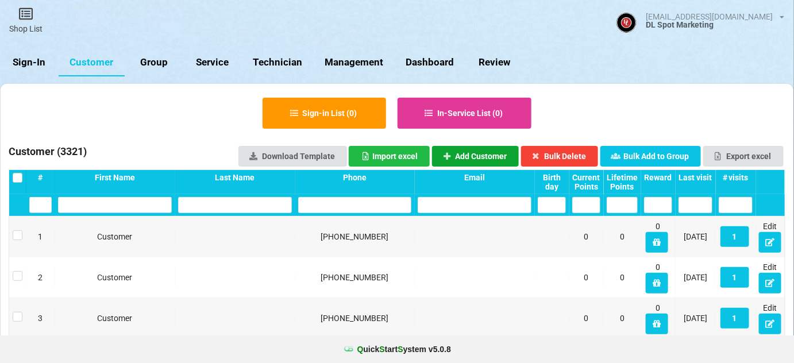
click at [493, 154] on button "Add Customer" at bounding box center [475, 156] width 87 height 21
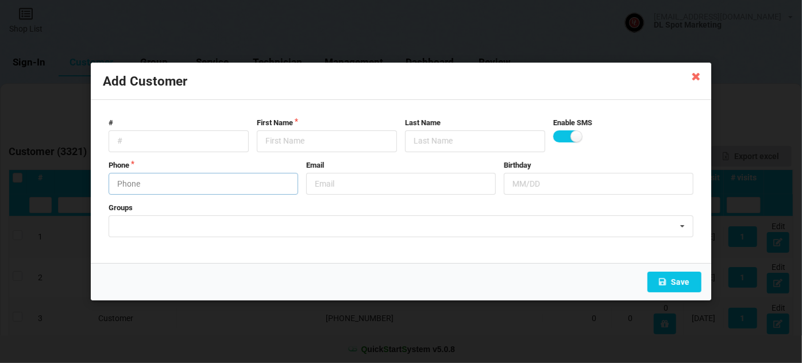
click at [193, 187] on input "text" at bounding box center [204, 184] width 190 height 22
type input "6197352994"
click at [241, 164] on form "# First Name Last Name Enable SMS Phone 6197352994 Email Birthday Groups Peter'…" at bounding box center [401, 182] width 596 height 140
paste input "Cust-091025"
type input "Cust-091025"
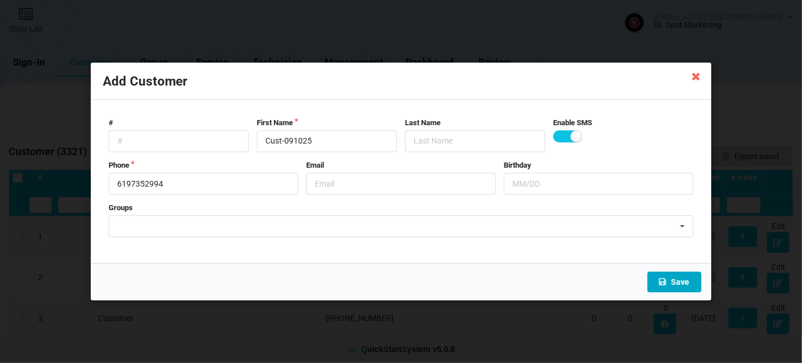
click at [680, 283] on button "Save" at bounding box center [674, 282] width 54 height 21
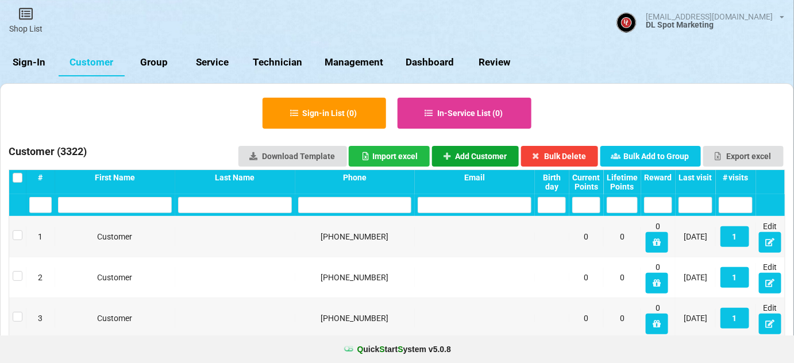
click at [473, 150] on button "Add Customer" at bounding box center [475, 156] width 87 height 21
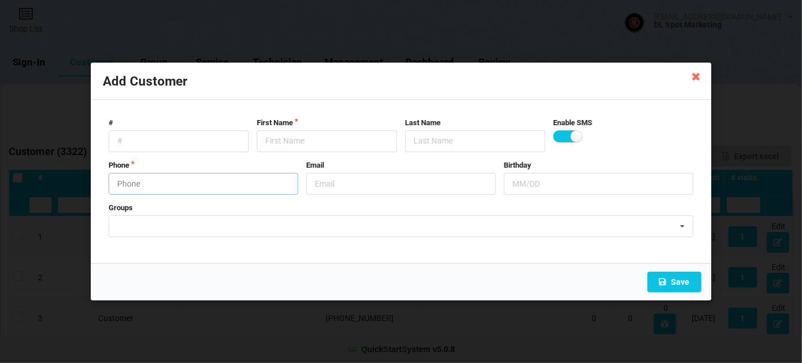
click at [186, 185] on input "text" at bounding box center [204, 184] width 190 height 22
type input "6196279898"
drag, startPoint x: 288, startPoint y: 140, endPoint x: 219, endPoint y: 211, distance: 98.7
click at [253, 183] on form "# First Name Last Name Enable SMS Phone 6196279898 Email Birthday Groups Peter'…" at bounding box center [401, 182] width 596 height 140
paste input "Cust-091025"
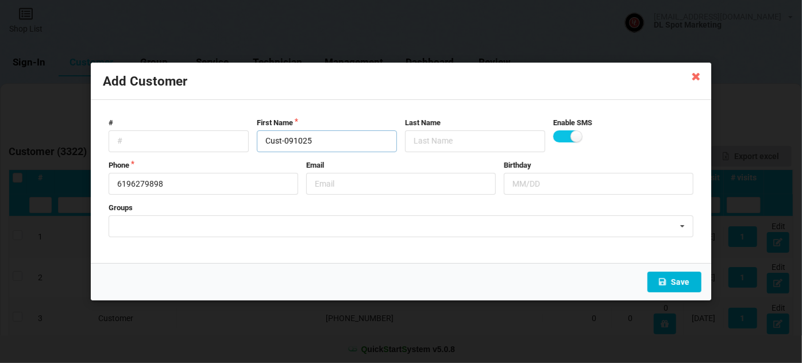
type input "Cust-091025"
click at [679, 283] on button "Save" at bounding box center [674, 282] width 54 height 21
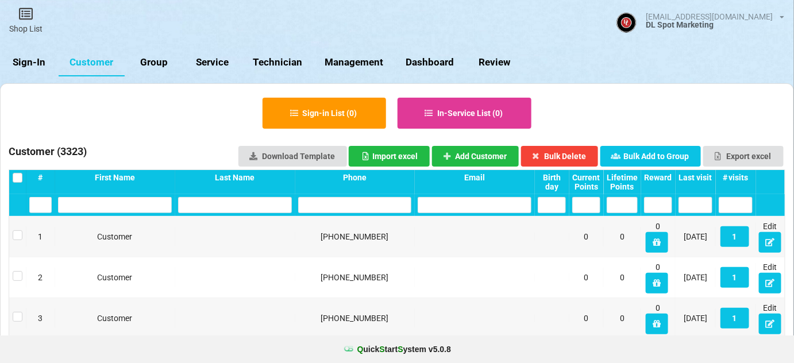
click at [327, 206] on input "text" at bounding box center [355, 205] width 114 height 16
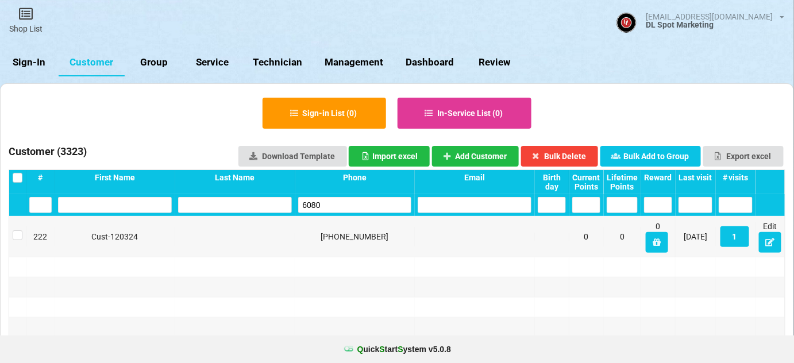
click at [341, 204] on input "6080" at bounding box center [355, 205] width 114 height 16
click at [342, 204] on input "6080" at bounding box center [355, 205] width 114 height 16
click at [350, 202] on input "9053" at bounding box center [355, 205] width 114 height 16
type input "9053"
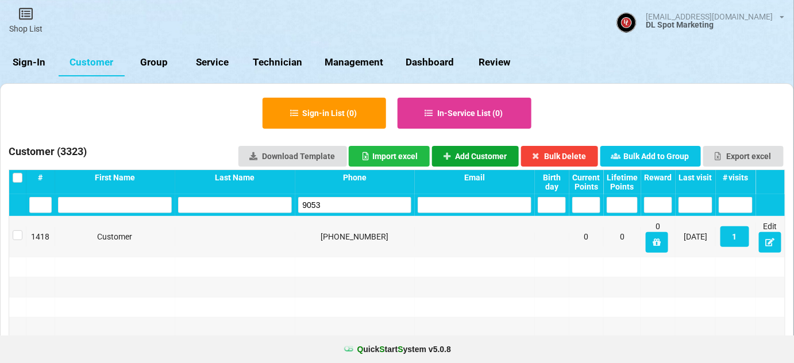
click at [482, 151] on button "Add Customer" at bounding box center [475, 156] width 87 height 21
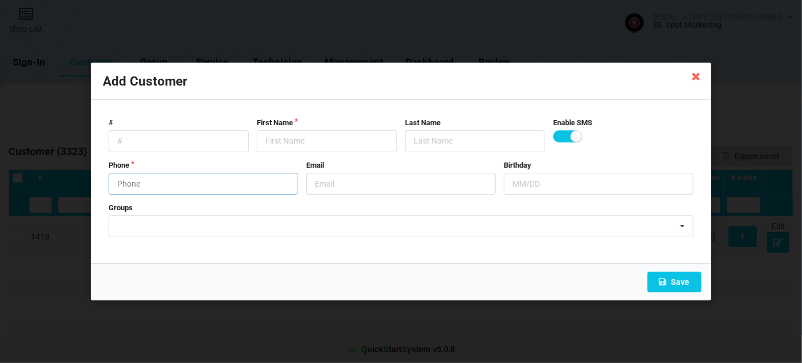
click at [153, 184] on input "text" at bounding box center [204, 184] width 190 height 22
type input "9514289053"
click at [331, 184] on input "text" at bounding box center [401, 184] width 190 height 22
click at [304, 141] on input "text" at bounding box center [327, 141] width 140 height 22
paste input "Cust-091025"
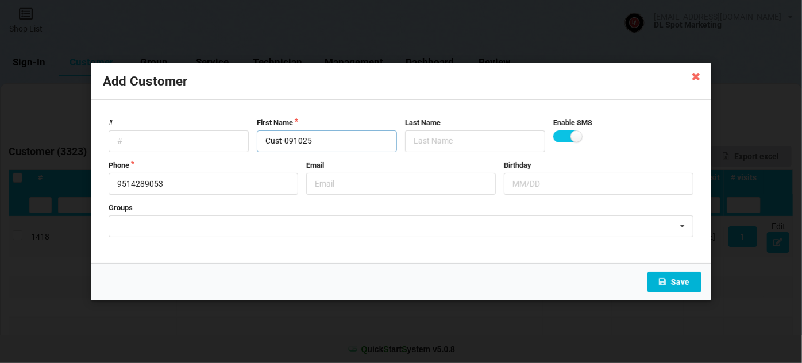
type input "Cust-091025"
click at [683, 284] on button "Save" at bounding box center [674, 282] width 54 height 21
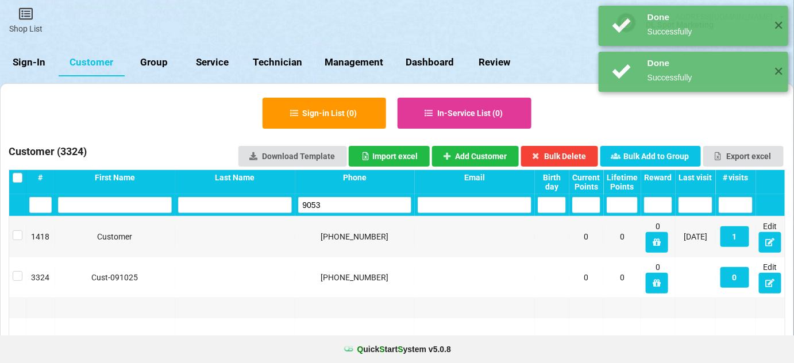
click at [330, 204] on input "9053" at bounding box center [355, 205] width 114 height 16
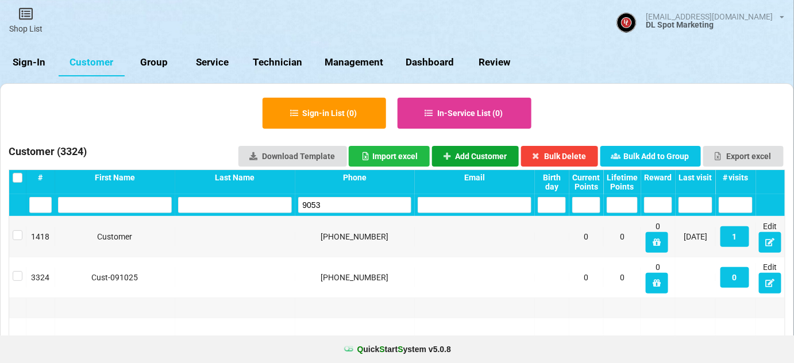
click at [487, 154] on button "Add Customer" at bounding box center [475, 156] width 87 height 21
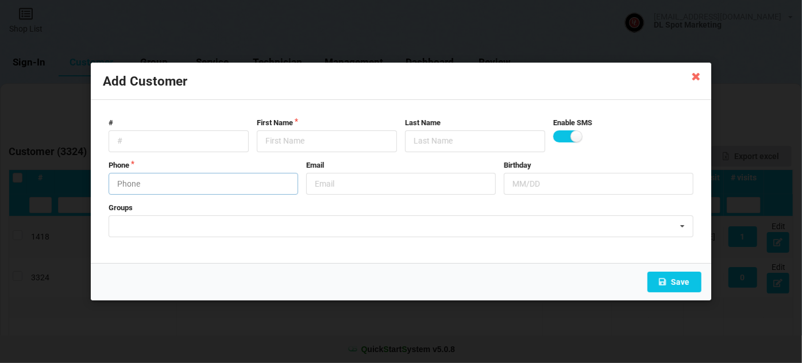
click at [209, 184] on input "text" at bounding box center [204, 184] width 190 height 22
type input "9514127620"
drag, startPoint x: 281, startPoint y: 136, endPoint x: 159, endPoint y: 229, distance: 154.5
click at [266, 146] on input "text" at bounding box center [327, 141] width 140 height 22
paste input "Cust-091025"
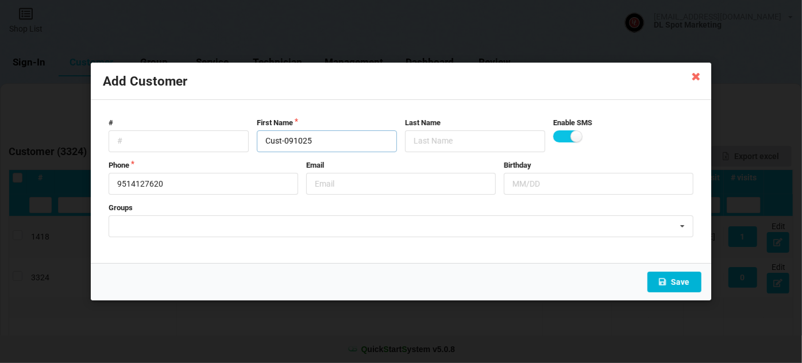
type input "Cust-091025"
click at [679, 281] on button "Save" at bounding box center [674, 282] width 54 height 21
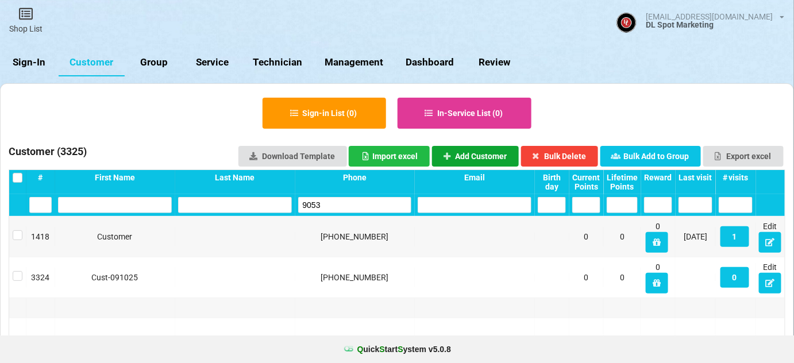
click at [488, 155] on button "Add Customer" at bounding box center [475, 156] width 87 height 21
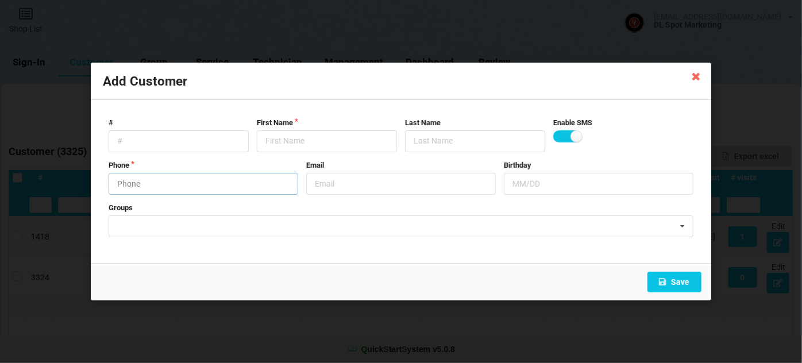
click at [231, 178] on input "text" at bounding box center [204, 184] width 190 height 22
type input "9514127620"
click at [301, 142] on input "text" at bounding box center [327, 141] width 140 height 22
paste input "Cust-091025"
type input "Cust-091025"
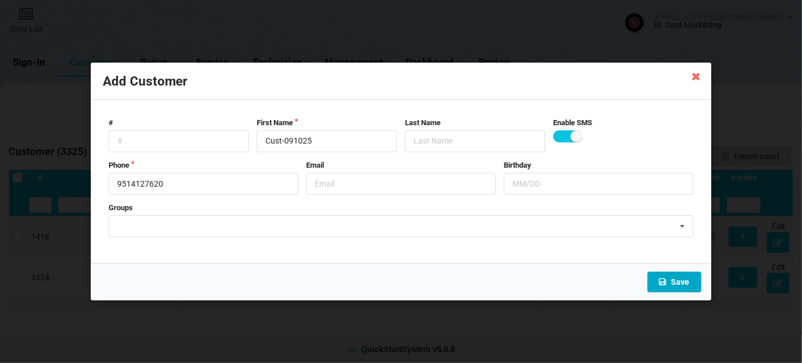
click at [671, 277] on button "Save" at bounding box center [674, 282] width 54 height 21
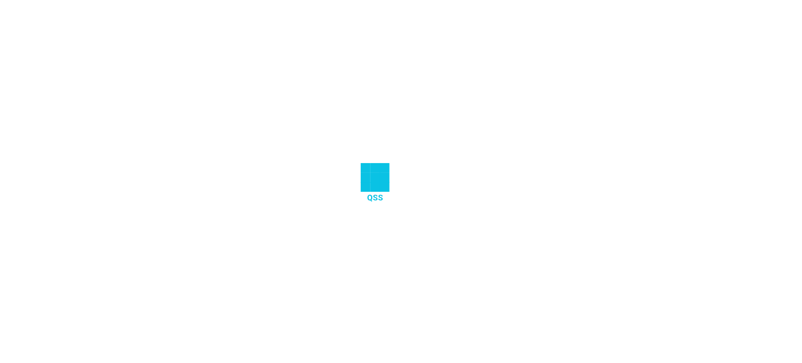
select select "25"
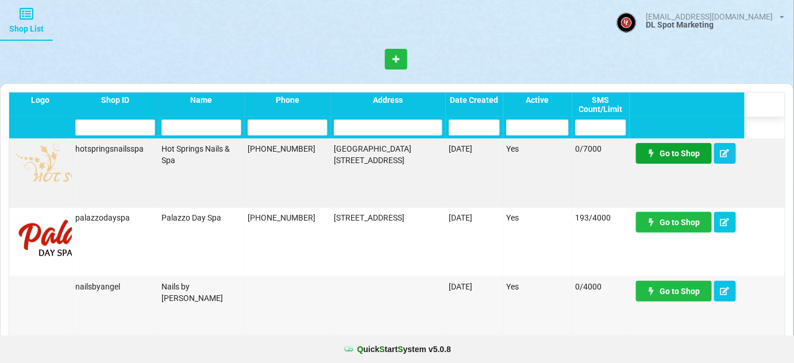
click at [672, 156] on link "Go to Shop" at bounding box center [674, 153] width 76 height 21
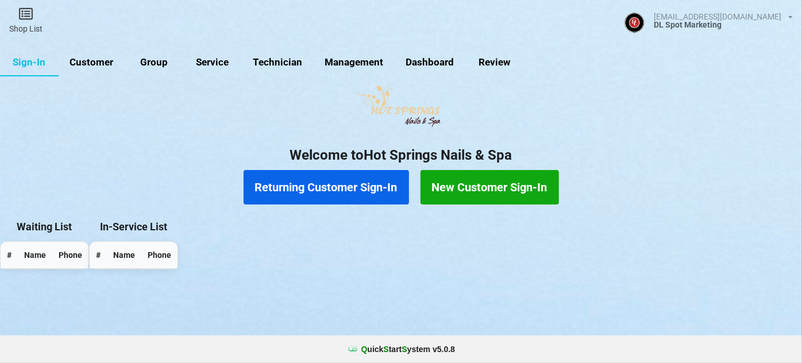
click at [96, 59] on link "Customer" at bounding box center [92, 63] width 66 height 28
select select "25"
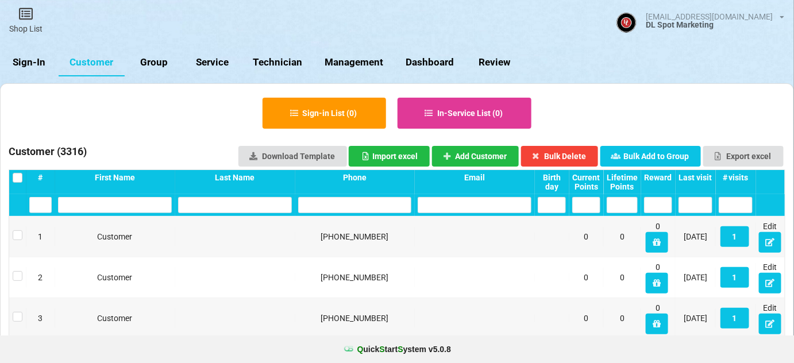
click at [327, 208] on input "text" at bounding box center [355, 205] width 114 height 16
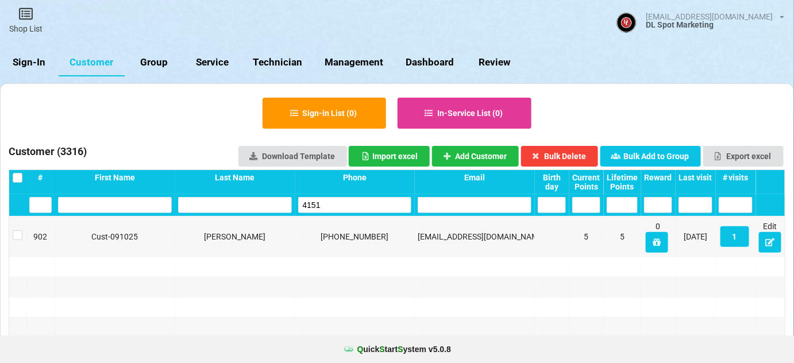
click at [330, 203] on input "4151" at bounding box center [355, 205] width 114 height 16
click at [331, 199] on input "3924" at bounding box center [355, 205] width 114 height 16
click at [347, 208] on input "9268" at bounding box center [355, 205] width 114 height 16
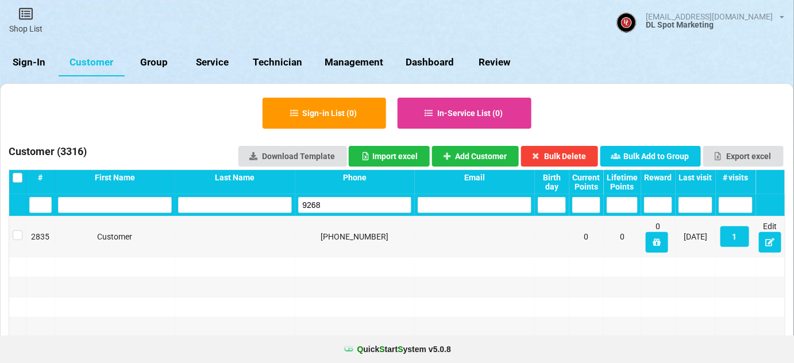
click at [347, 208] on input "9268" at bounding box center [355, 205] width 114 height 16
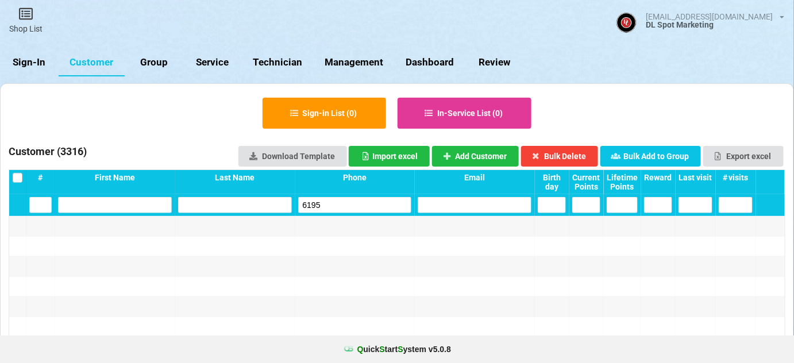
click at [326, 203] on input "6195" at bounding box center [355, 205] width 114 height 16
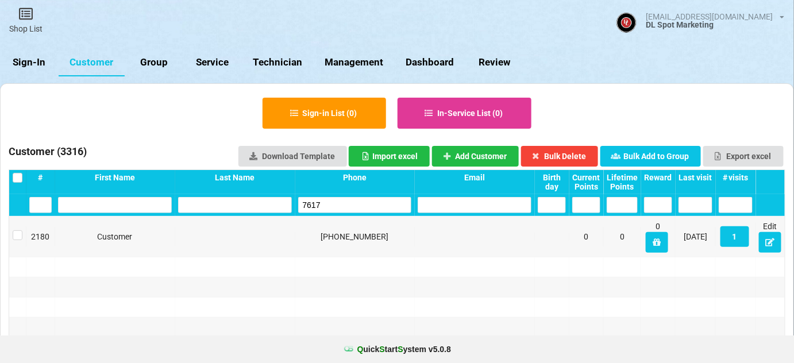
click at [324, 203] on input "7617" at bounding box center [355, 205] width 114 height 16
click at [337, 203] on input "7617" at bounding box center [355, 205] width 114 height 16
click at [339, 202] on input "6026" at bounding box center [355, 205] width 114 height 16
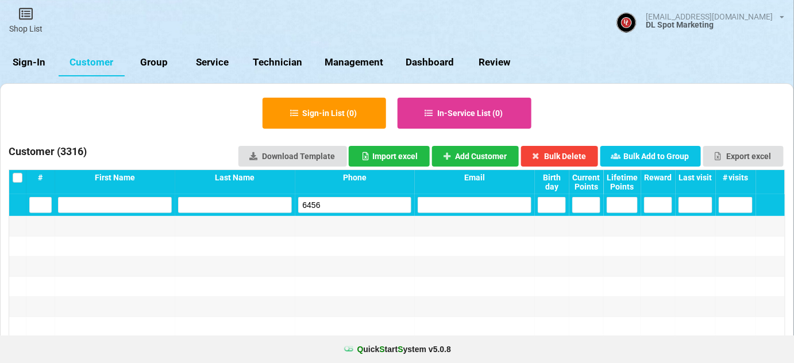
click at [327, 208] on input "6456" at bounding box center [355, 205] width 114 height 16
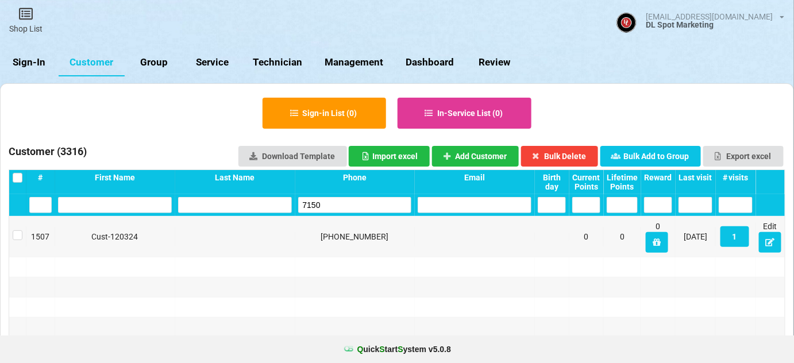
click at [338, 205] on input "7150" at bounding box center [355, 205] width 114 height 16
click at [338, 204] on input "7150" at bounding box center [355, 205] width 114 height 16
click at [325, 203] on input "1147" at bounding box center [355, 205] width 114 height 16
click at [325, 202] on input "1147" at bounding box center [355, 205] width 114 height 16
click at [326, 203] on input "8475" at bounding box center [355, 205] width 114 height 16
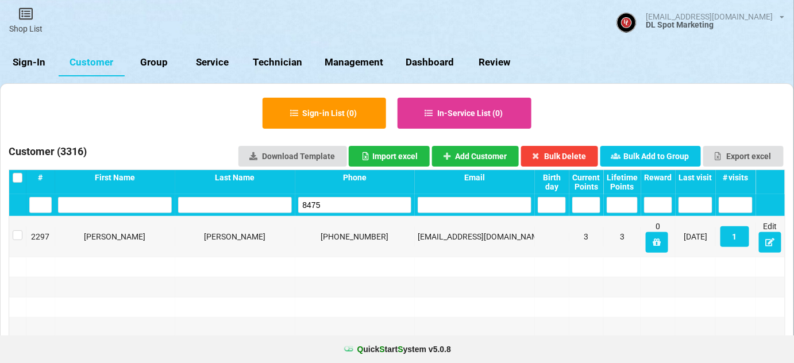
click at [326, 203] on input "8475" at bounding box center [355, 205] width 114 height 16
click at [337, 204] on input "2994" at bounding box center [355, 205] width 114 height 16
click at [339, 201] on input "2215" at bounding box center [355, 205] width 114 height 16
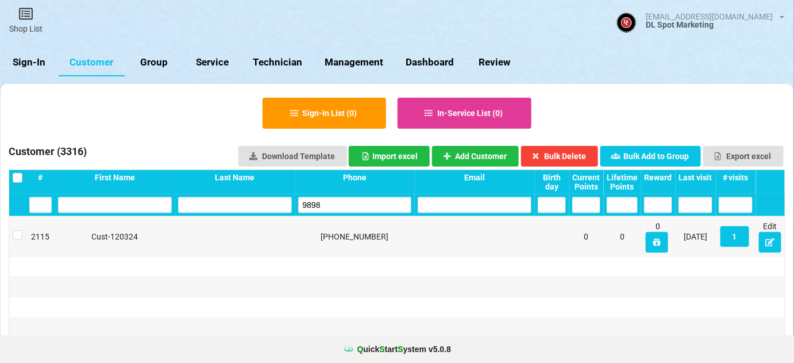
click at [323, 205] on input "9898" at bounding box center [355, 205] width 114 height 16
click at [323, 204] on input "9898" at bounding box center [355, 205] width 114 height 16
click at [329, 207] on input "9053" at bounding box center [355, 205] width 114 height 16
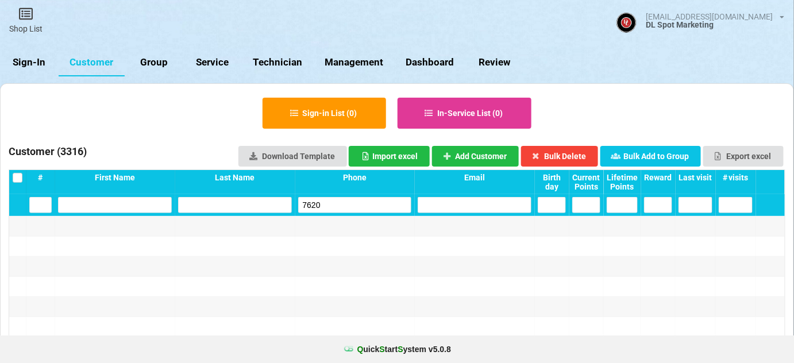
click at [329, 205] on input "7620" at bounding box center [355, 205] width 114 height 16
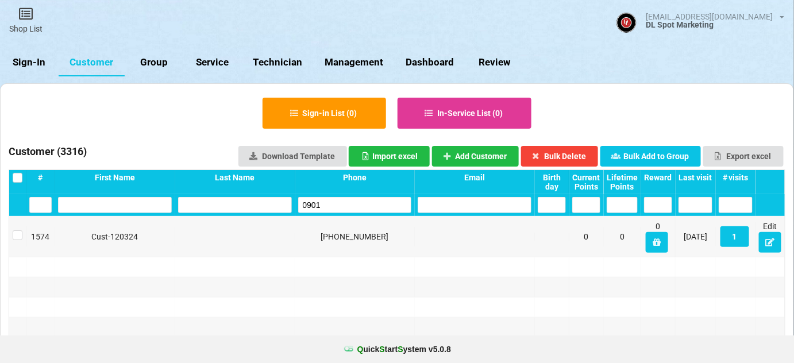
click at [338, 210] on input "0901" at bounding box center [355, 205] width 114 height 16
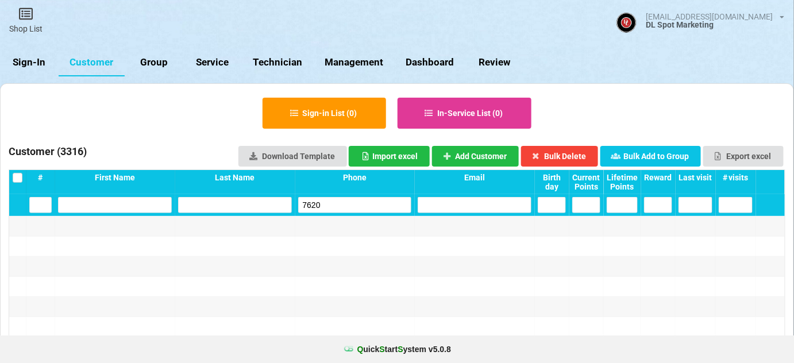
click at [324, 202] on input "7620" at bounding box center [355, 205] width 114 height 16
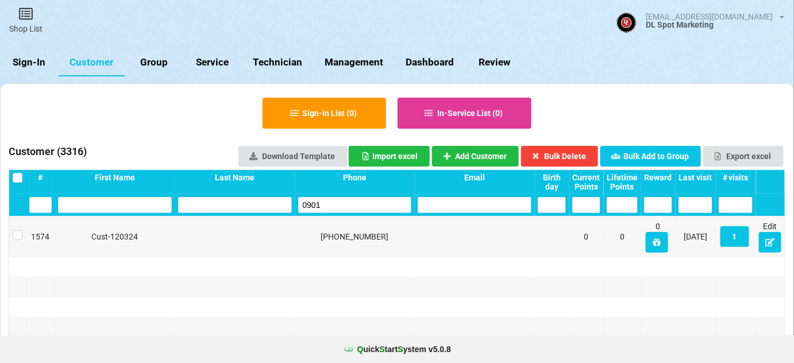
click at [324, 202] on input "0901" at bounding box center [355, 205] width 114 height 16
click at [337, 194] on div "5230" at bounding box center [355, 205] width 120 height 22
click at [337, 204] on input "5230" at bounding box center [355, 205] width 114 height 16
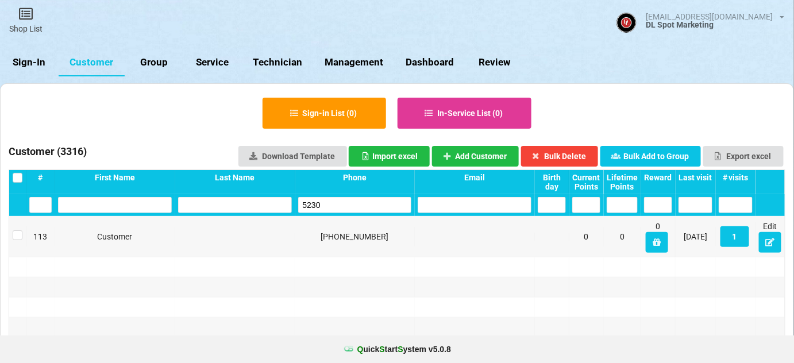
click at [337, 204] on input "5230" at bounding box center [355, 205] width 114 height 16
click at [342, 197] on input "2215" at bounding box center [355, 205] width 114 height 16
click at [341, 199] on input "2215" at bounding box center [355, 205] width 114 height 16
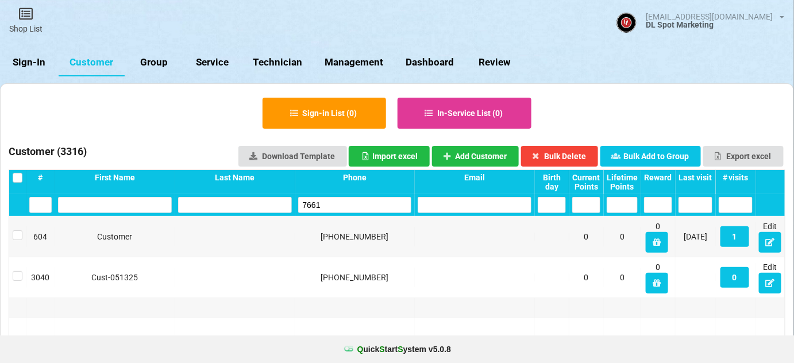
click at [344, 202] on input "7661" at bounding box center [355, 205] width 114 height 16
click at [343, 202] on input "7661" at bounding box center [355, 205] width 114 height 16
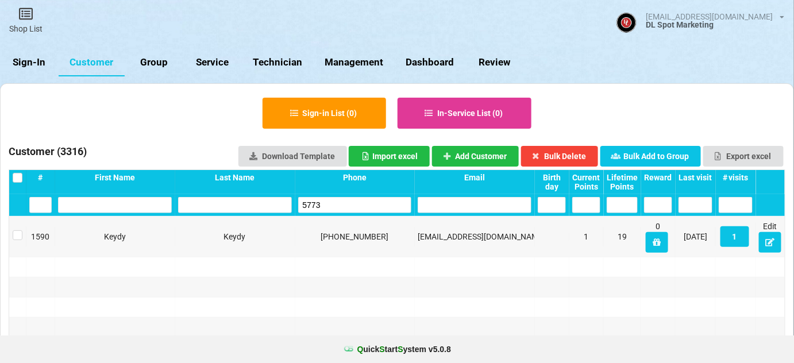
click at [346, 199] on input "5773" at bounding box center [355, 205] width 114 height 16
type input "5773"
